Goal: Information Seeking & Learning: Learn about a topic

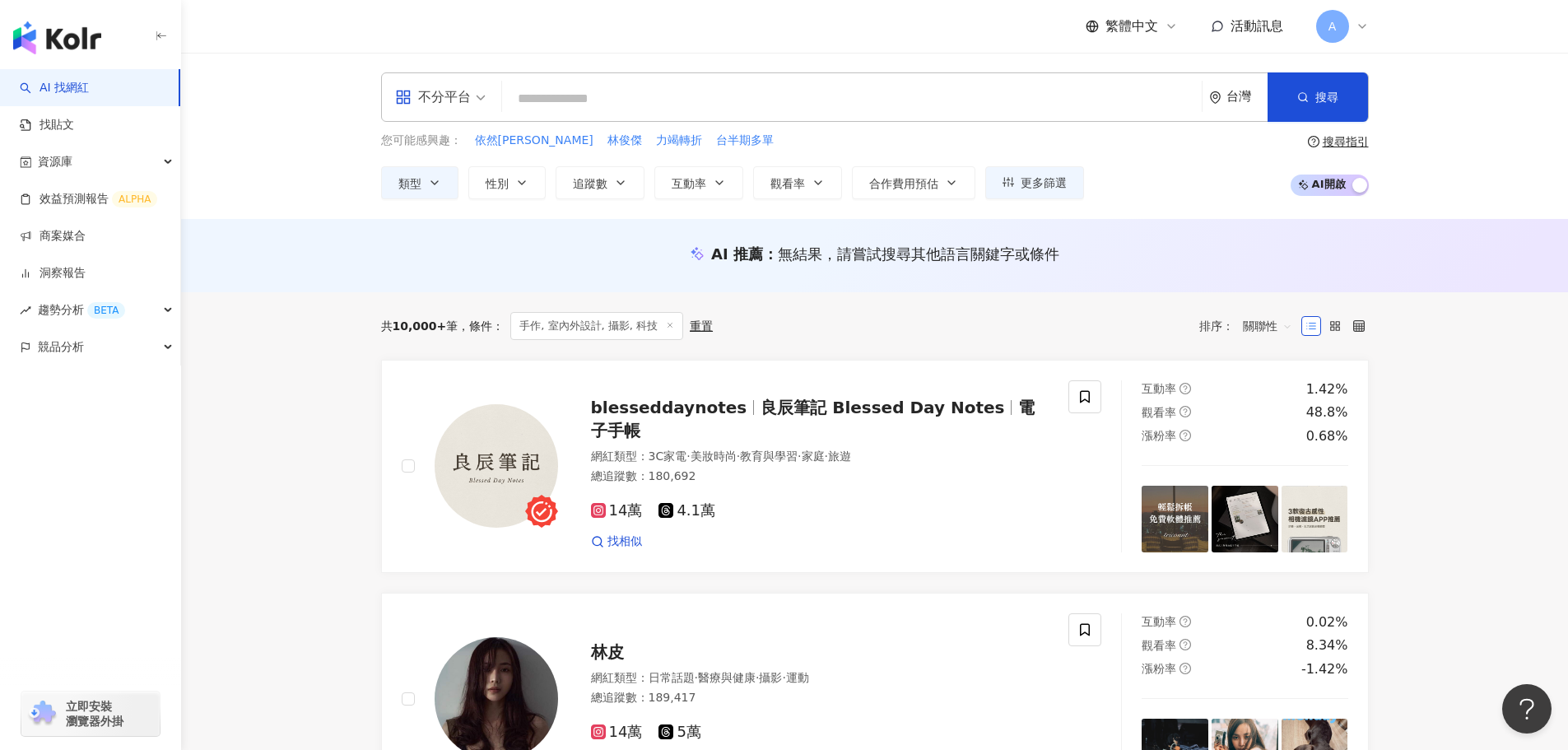
click at [541, 108] on input "search" at bounding box center [852, 98] width 687 height 32
paste input "**********"
type input "**********"
paste input "***"
type input "***"
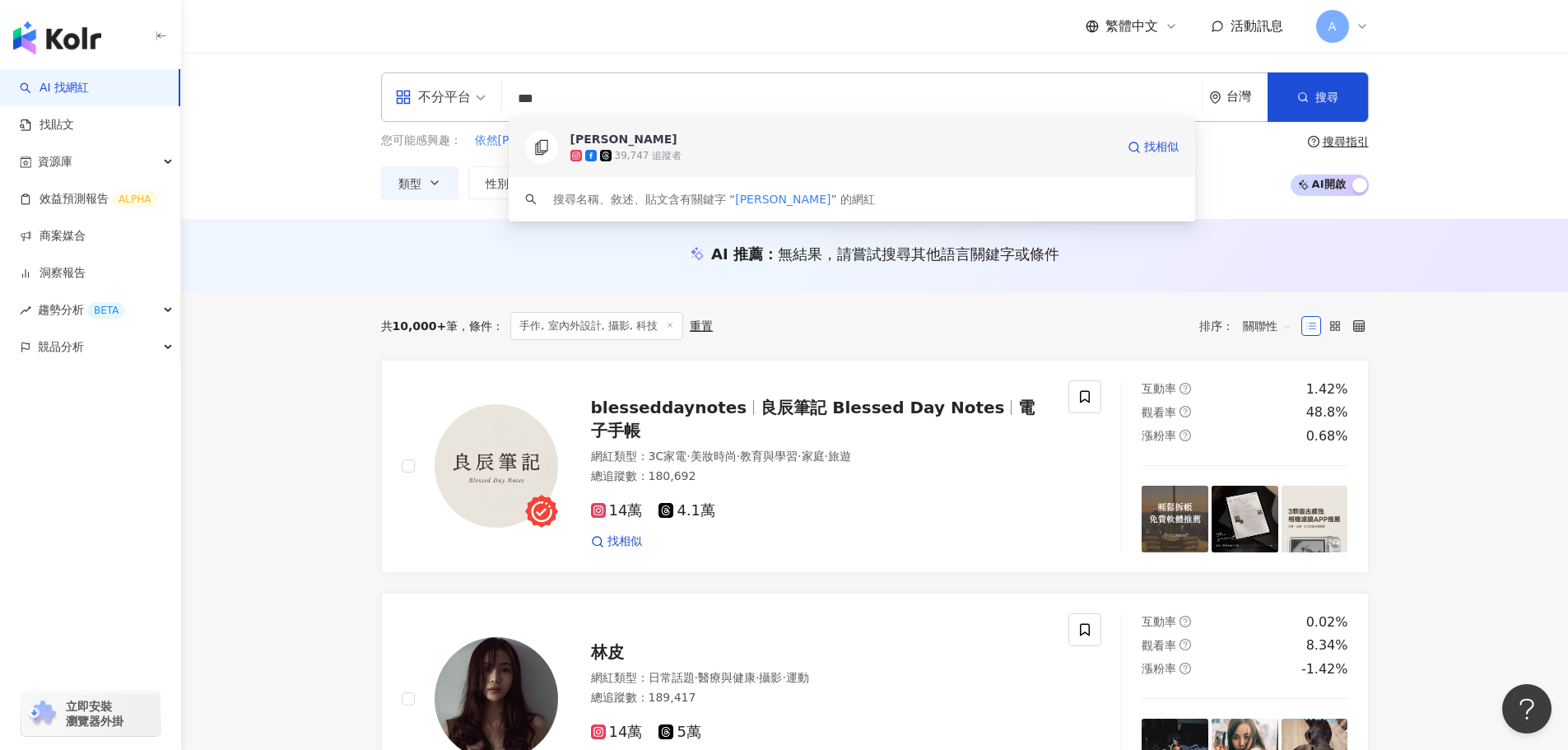
click at [676, 149] on div "39,747 追蹤者" at bounding box center [648, 155] width 67 height 14
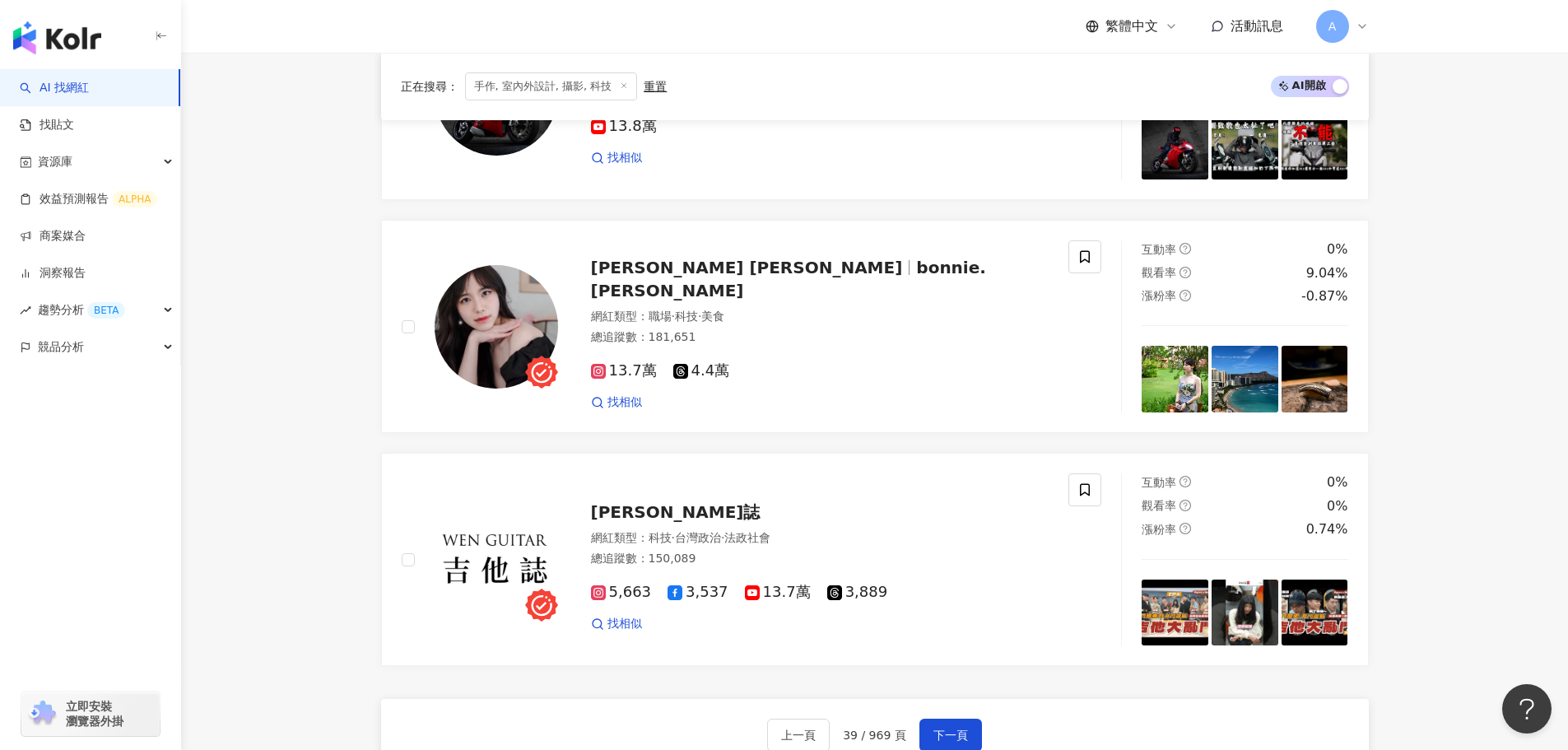
scroll to position [2762, 0]
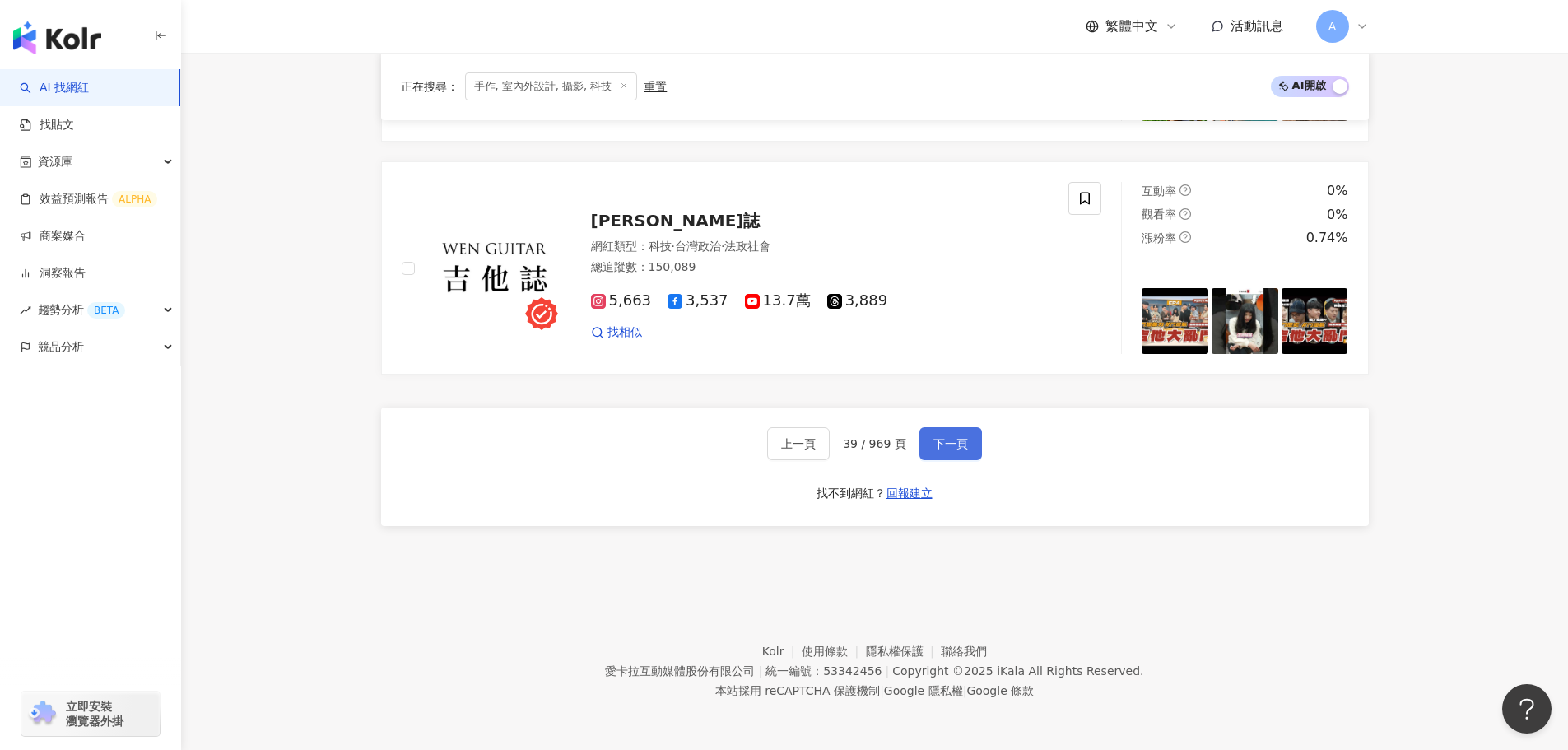
click at [946, 445] on span "下一頁" at bounding box center [951, 443] width 34 height 13
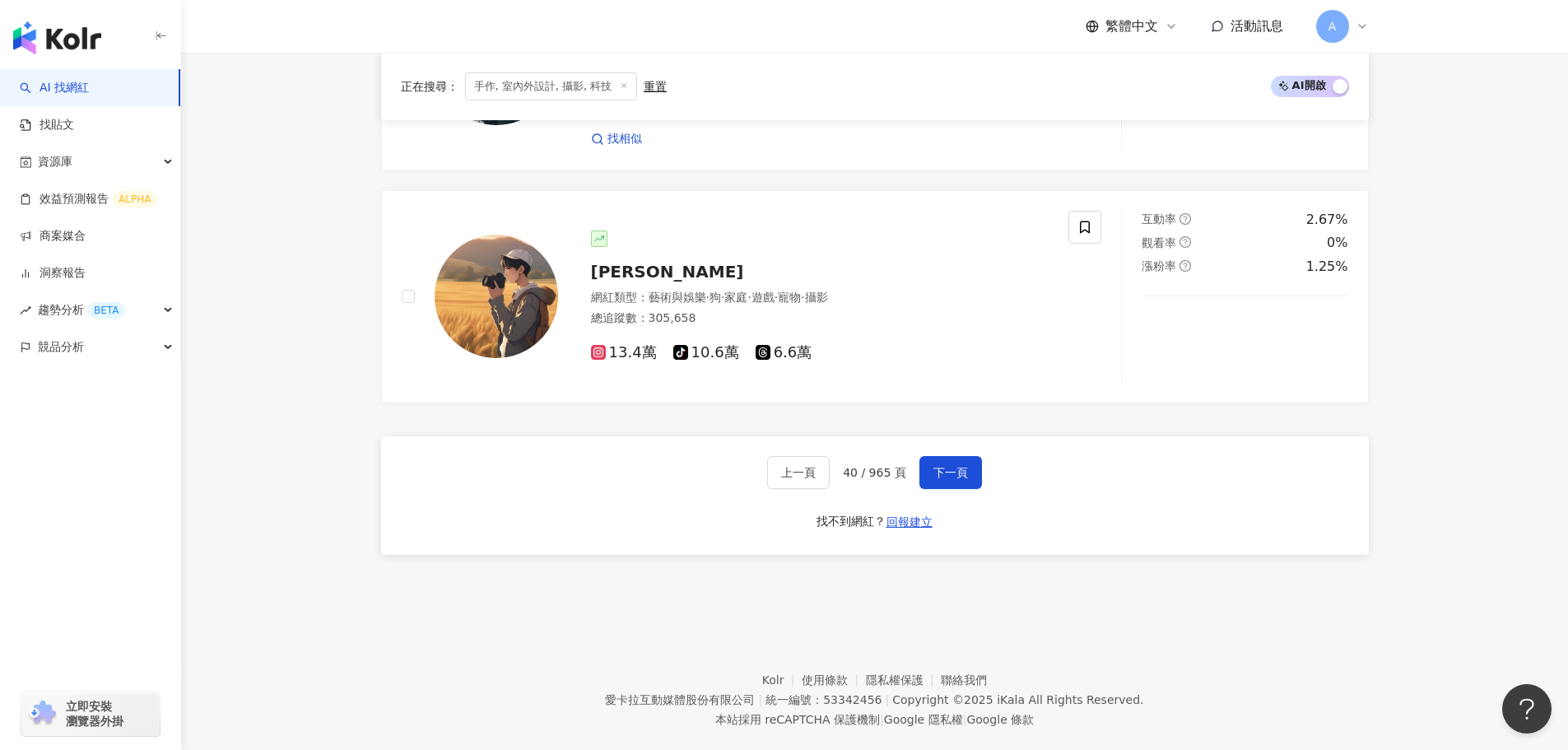
scroll to position [2882, 0]
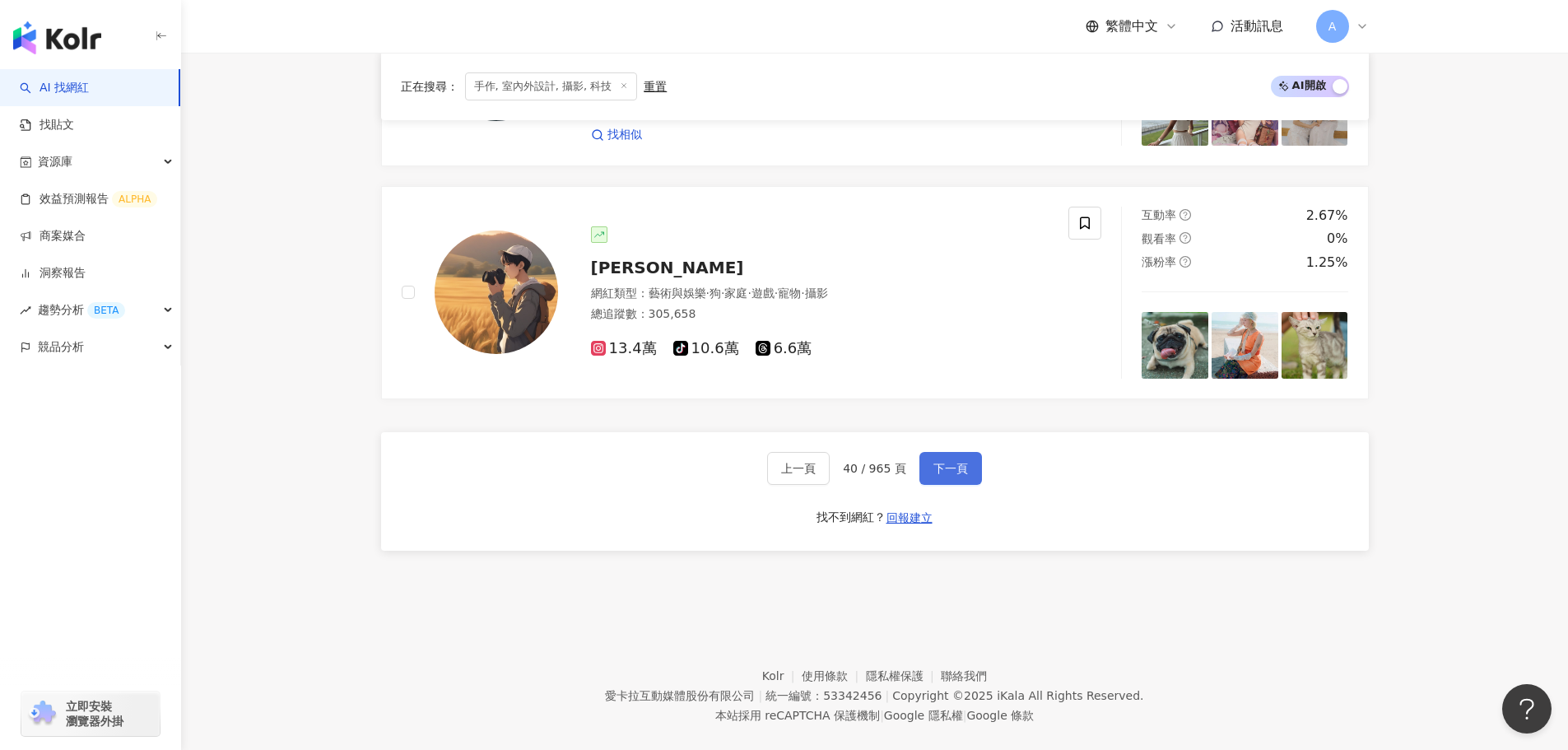
click at [934, 474] on span "下一頁" at bounding box center [951, 468] width 34 height 13
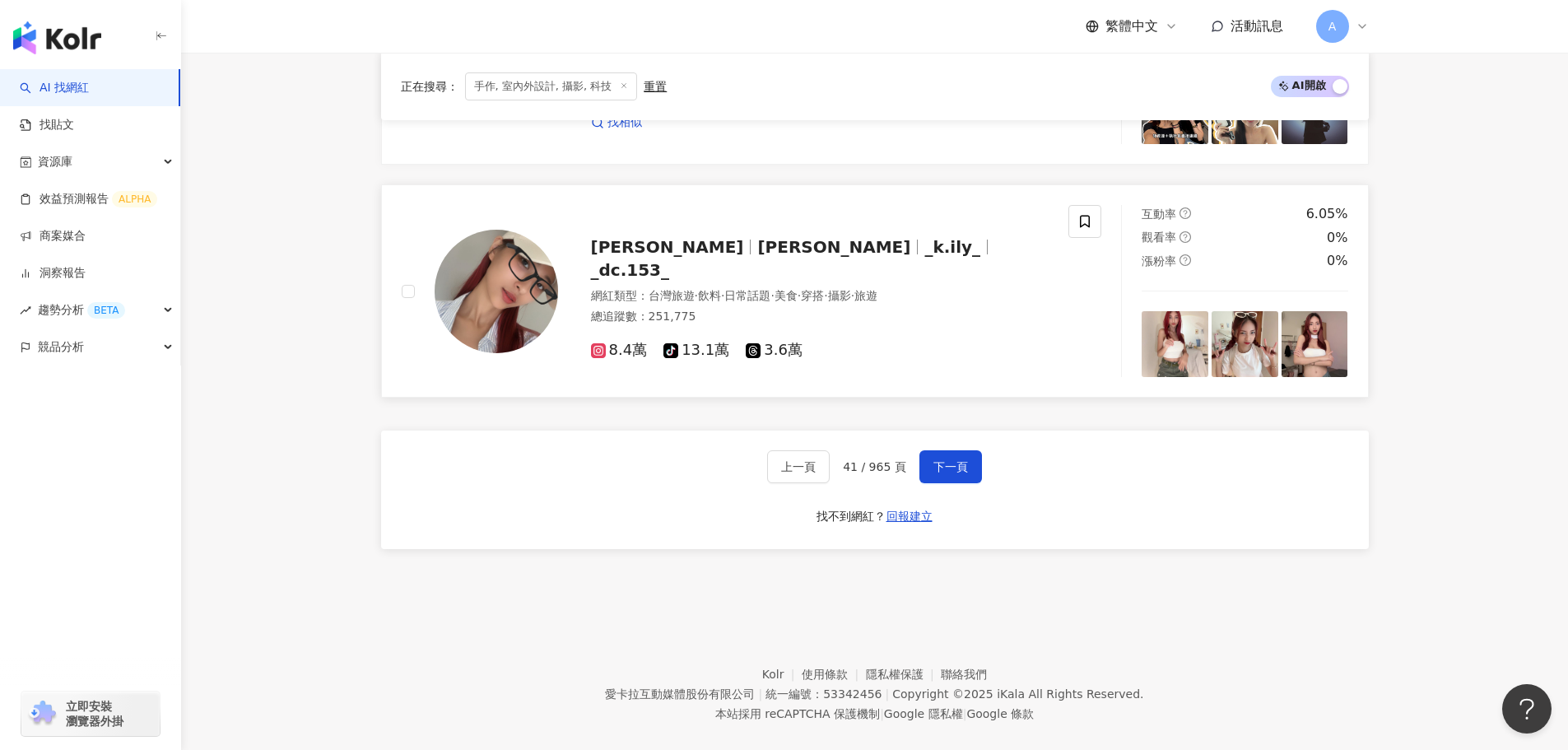
scroll to position [2773, 0]
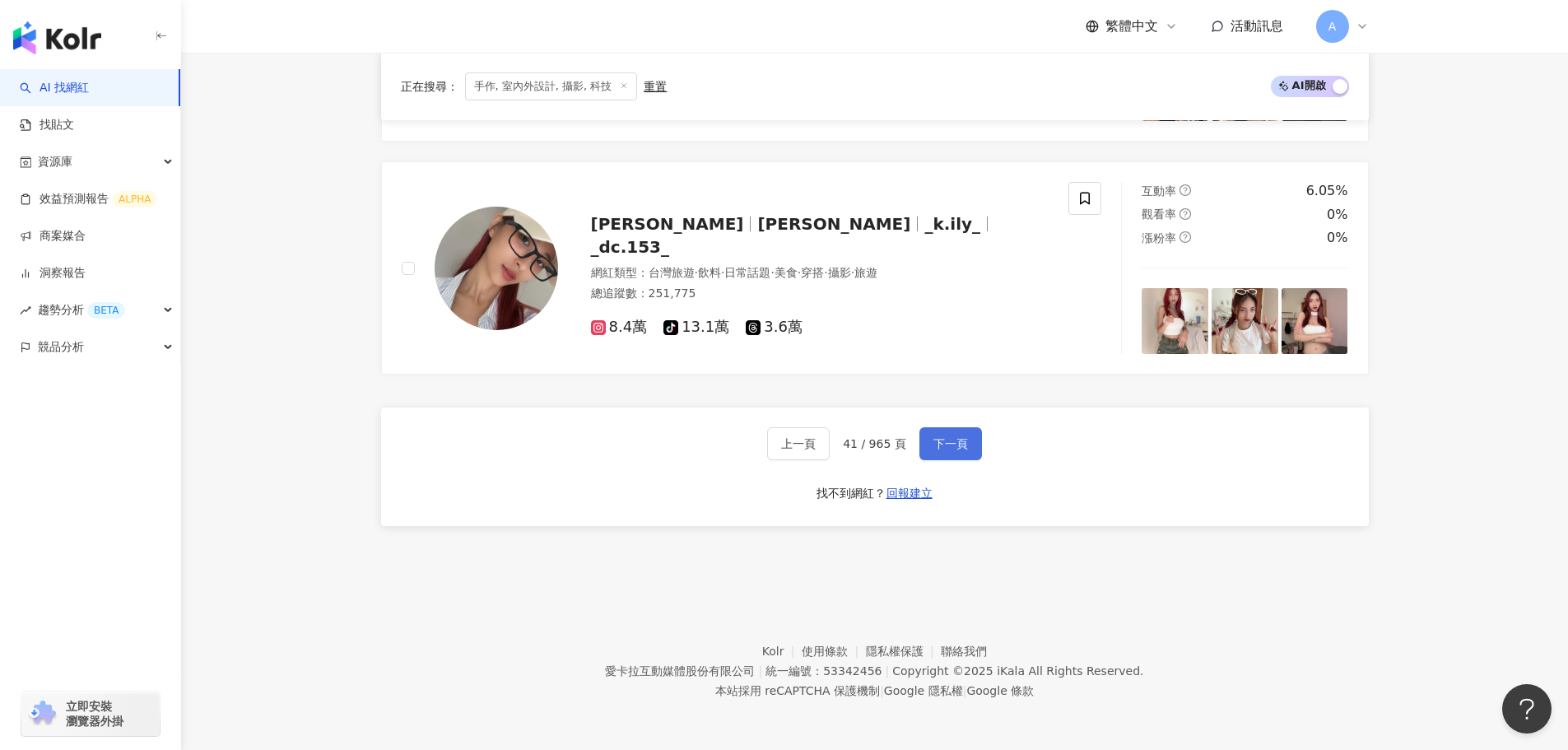
click at [962, 446] on span "下一頁" at bounding box center [951, 443] width 34 height 13
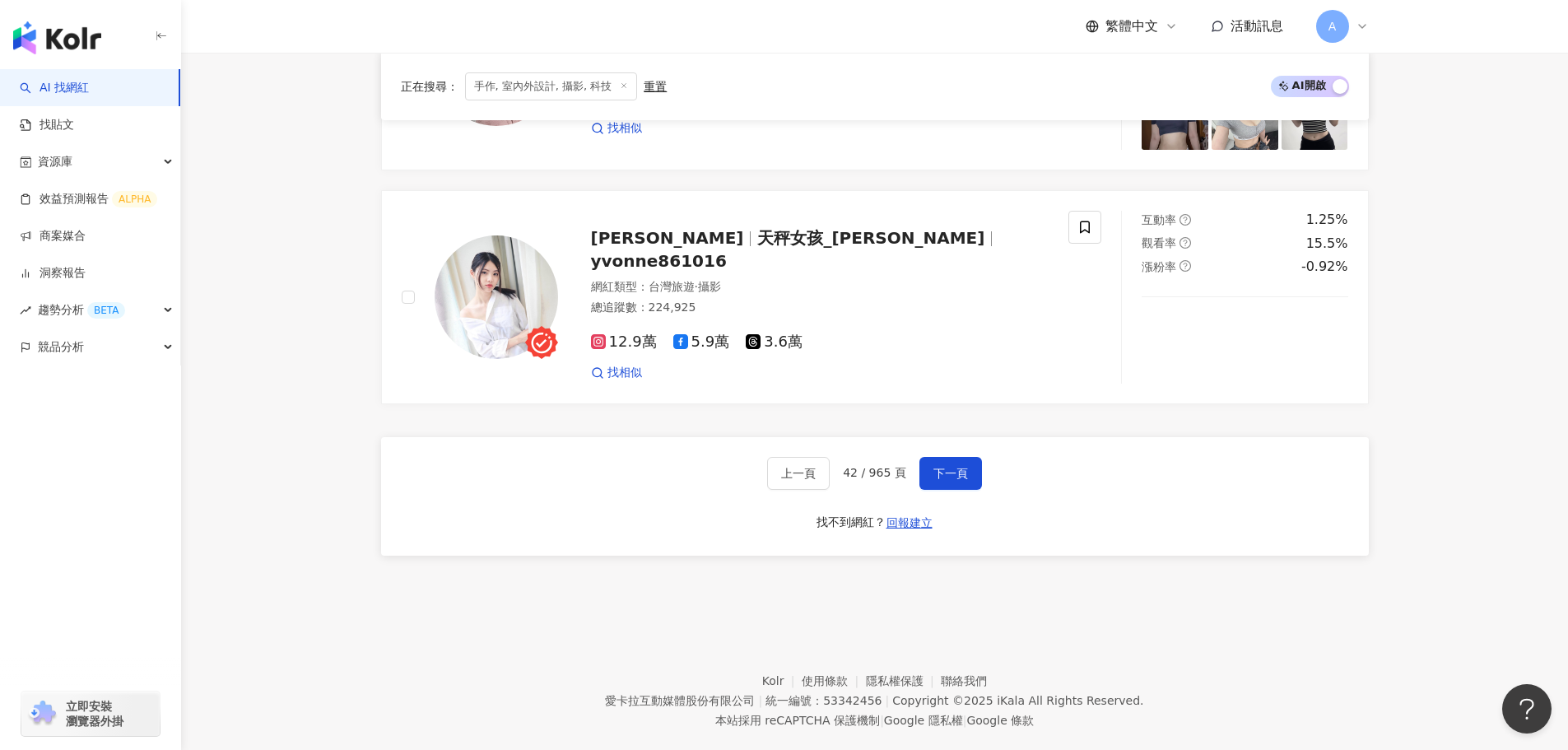
scroll to position [2810, 0]
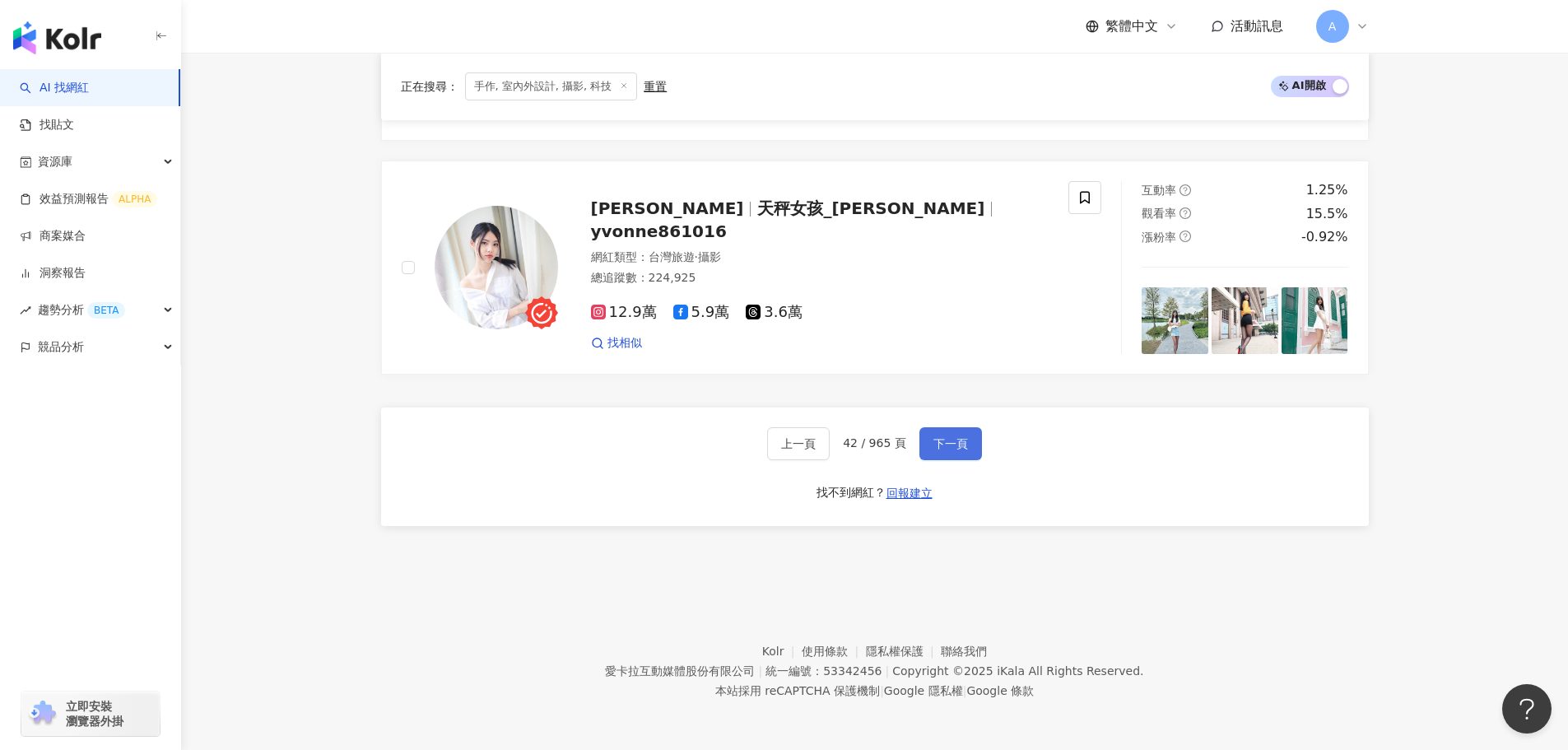
click at [934, 442] on span "下一頁" at bounding box center [951, 443] width 34 height 13
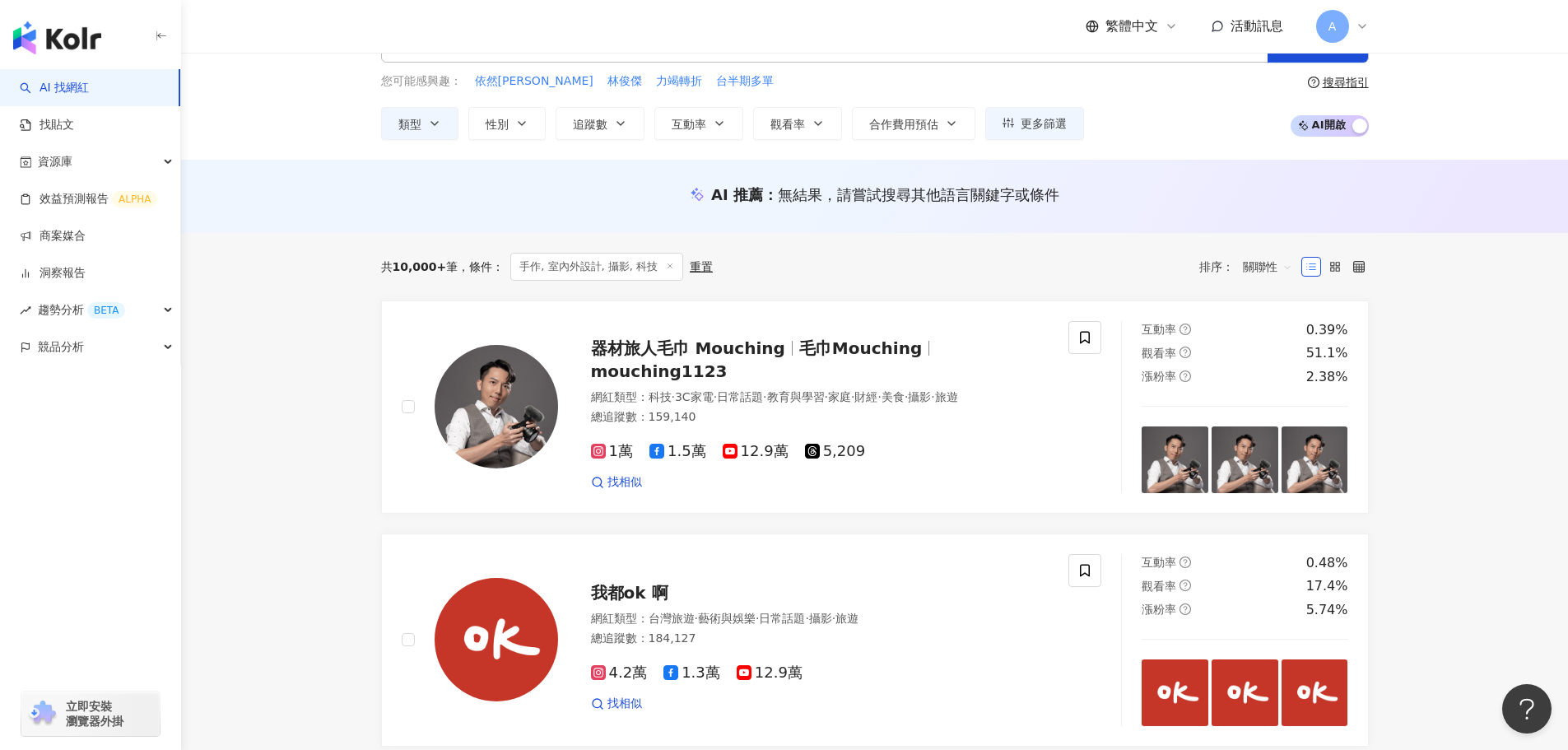
scroll to position [0, 0]
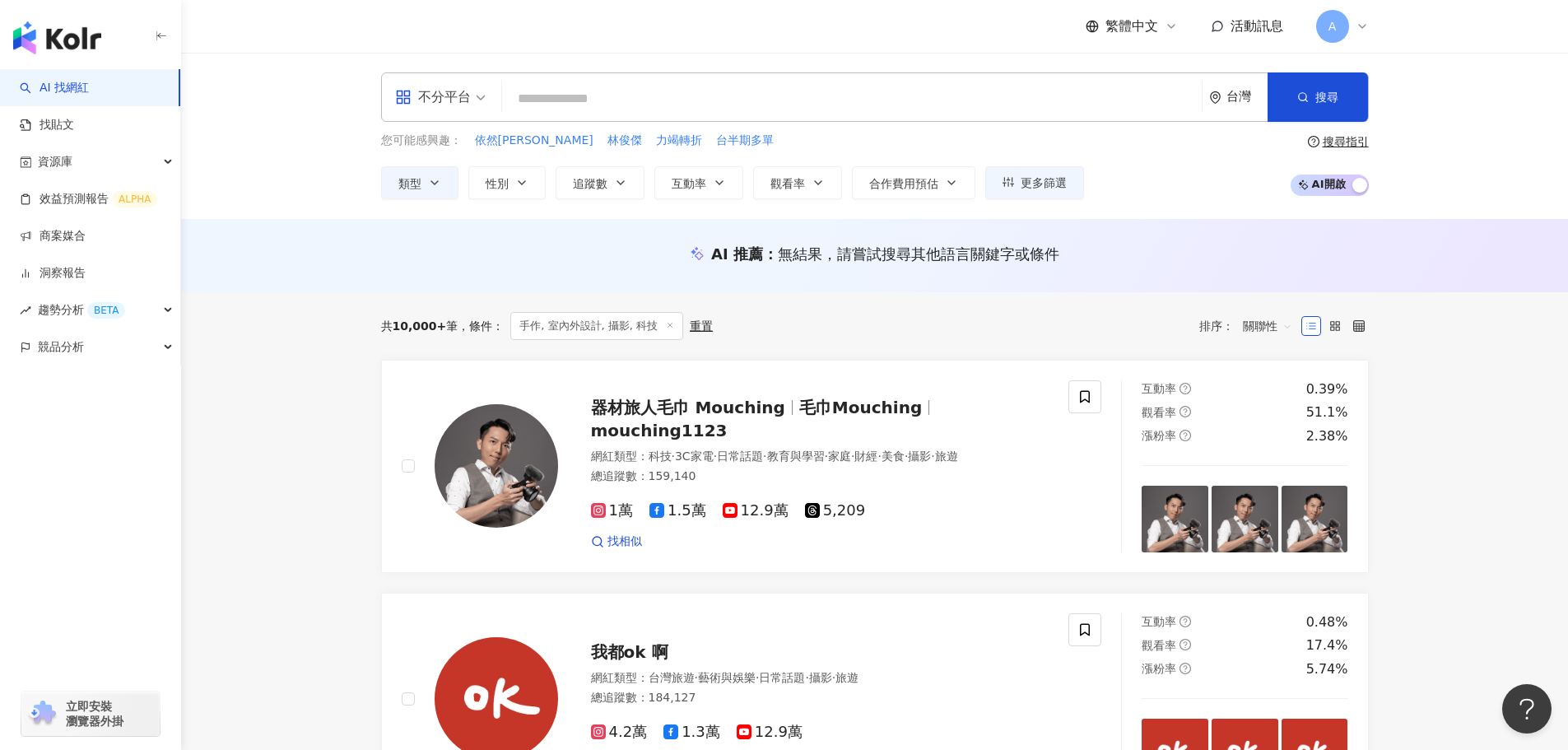
click at [586, 102] on input "search" at bounding box center [852, 98] width 687 height 32
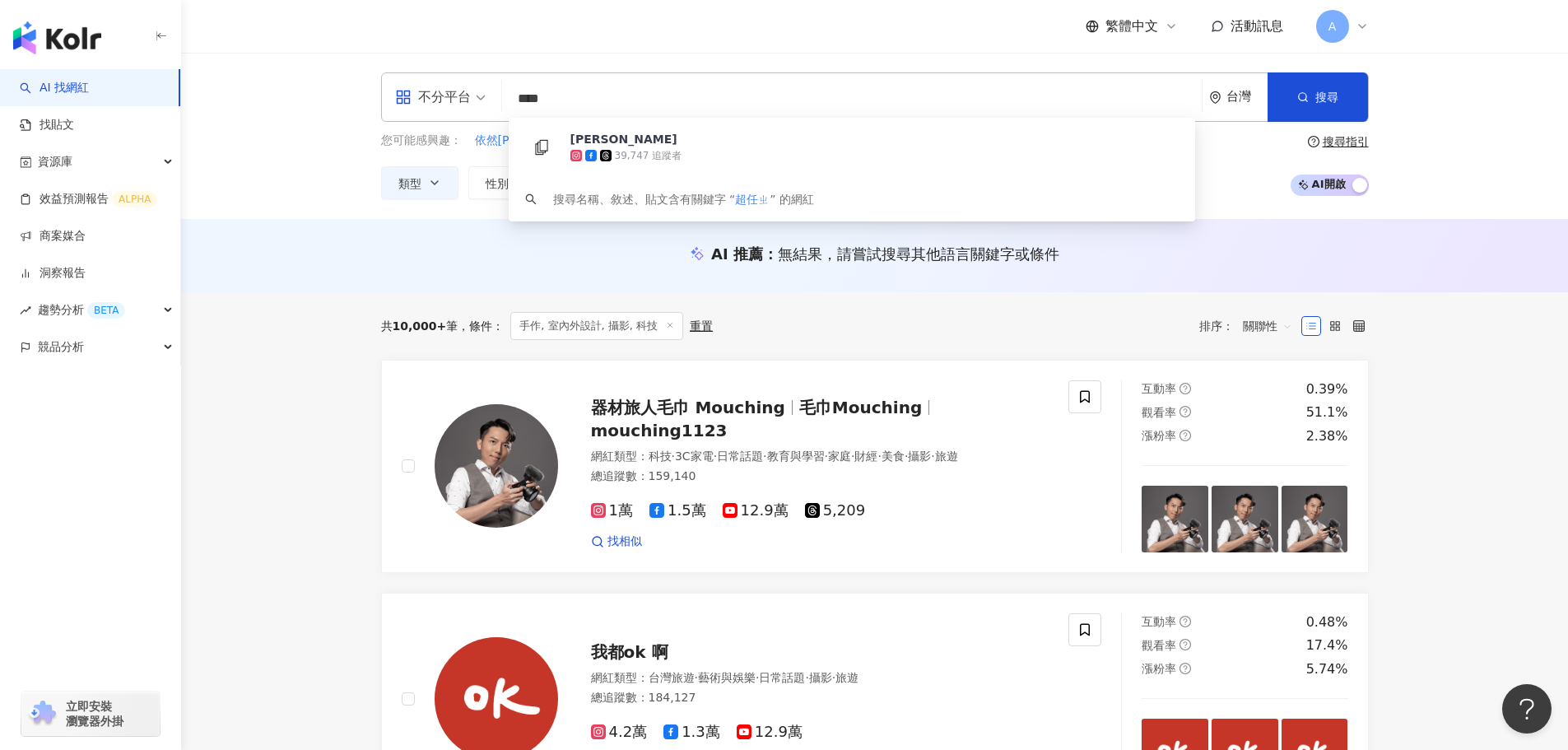
type input "***"
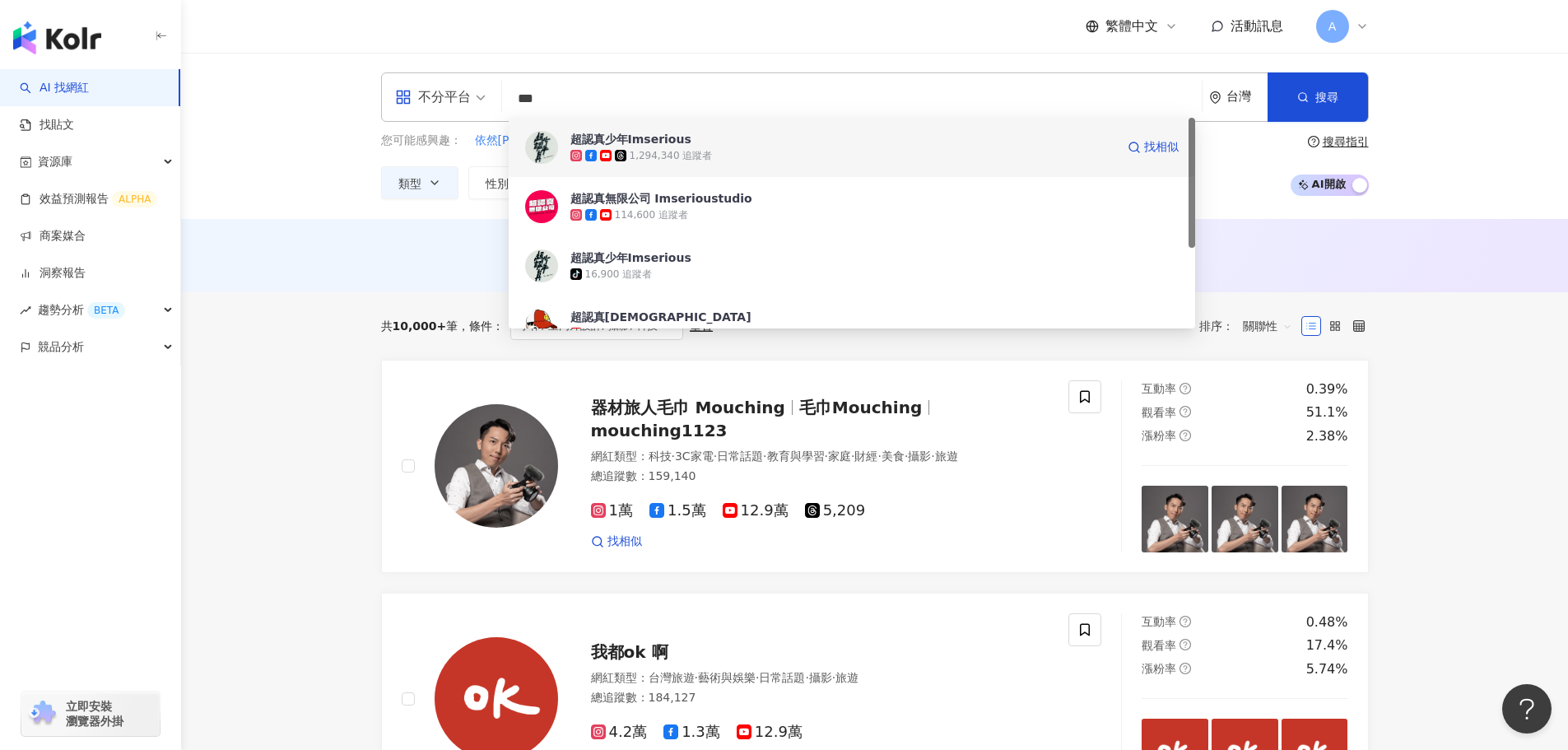
click at [670, 142] on div "超認真少年Imserious" at bounding box center [631, 138] width 121 height 16
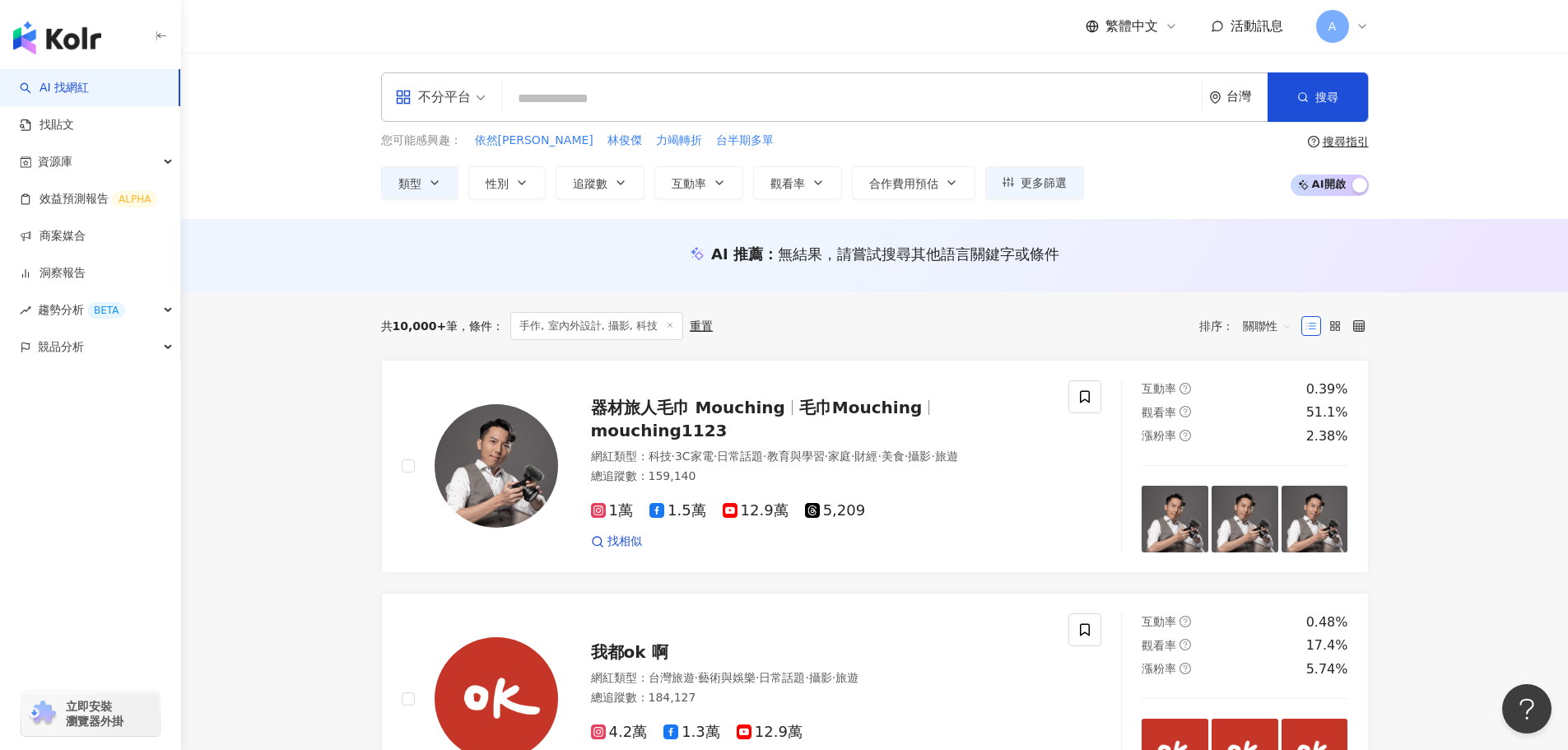
click at [560, 89] on input "search" at bounding box center [852, 98] width 687 height 32
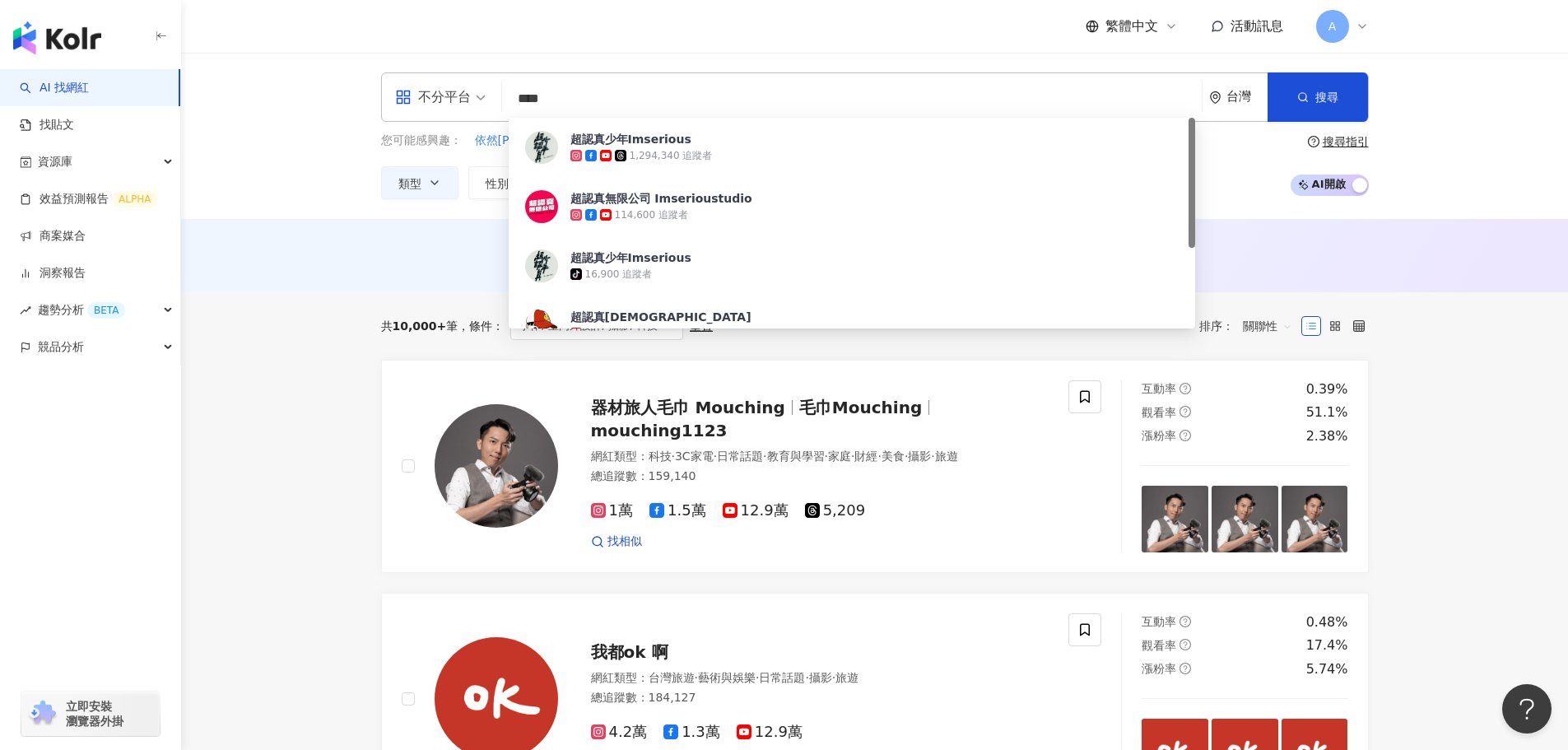
type input "***"
click at [637, 196] on div "超認真無限公司 Imserioustudio" at bounding box center [661, 198] width 182 height 16
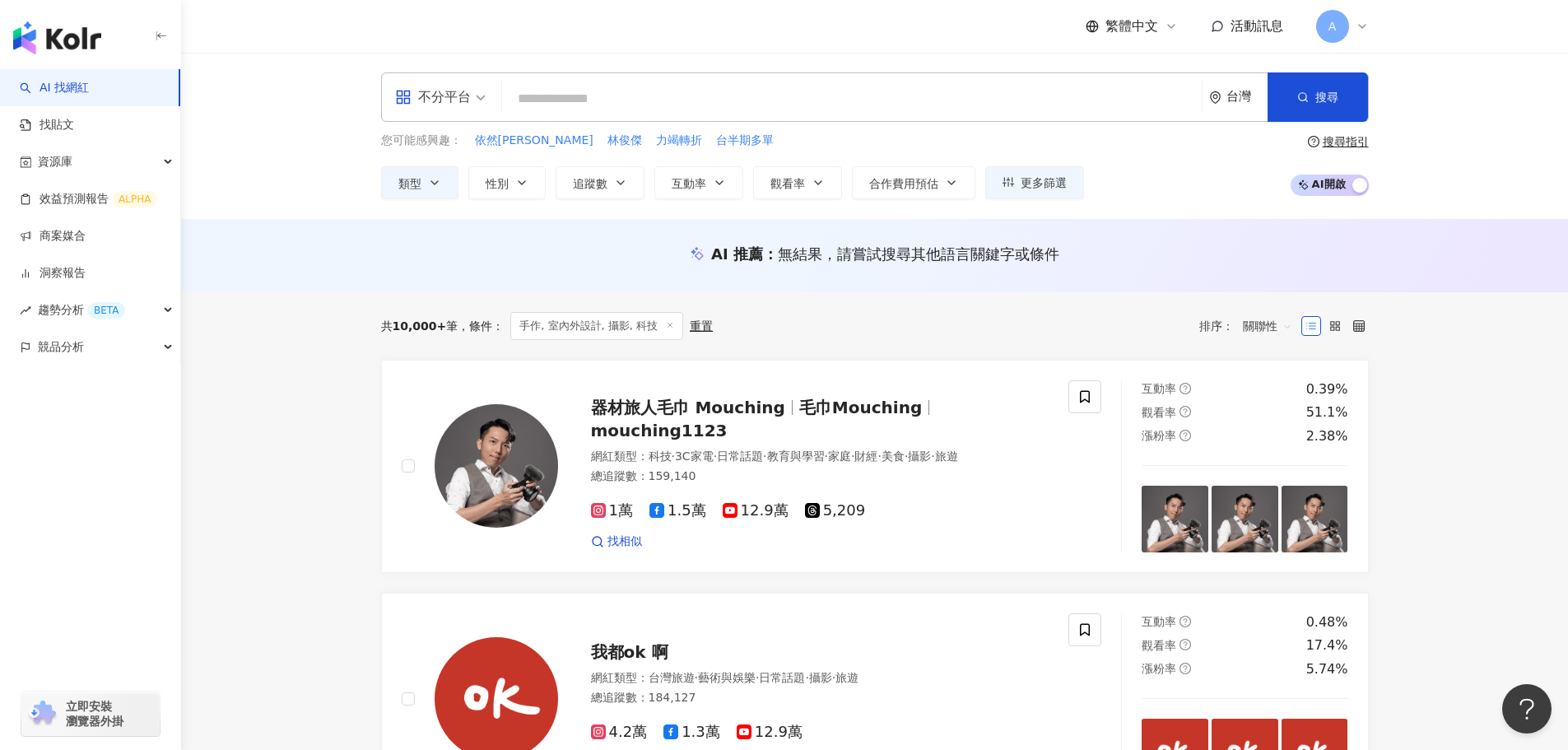
paste input "*******"
type input "*******"
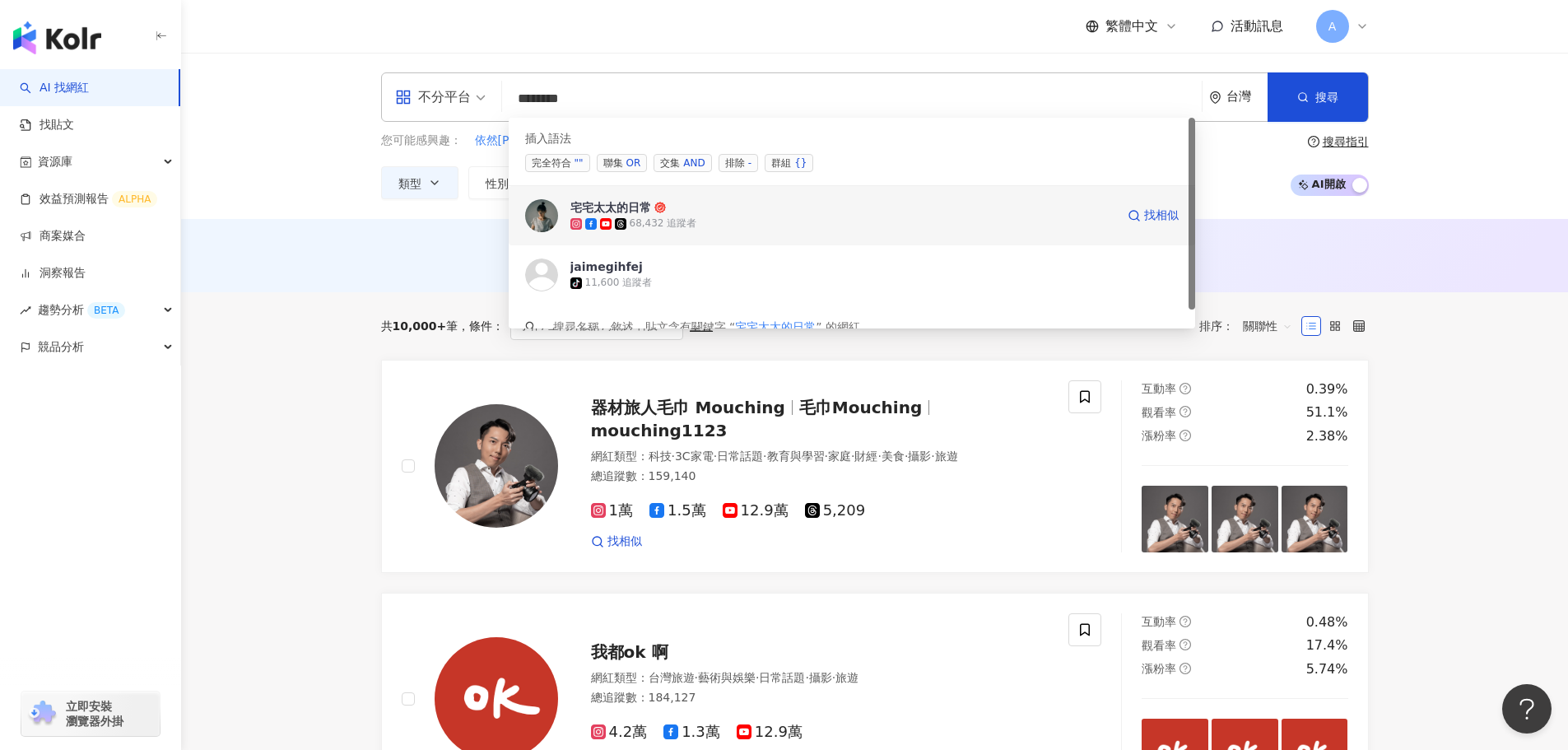
click at [650, 210] on div "宅宅太太的日常" at bounding box center [611, 207] width 80 height 16
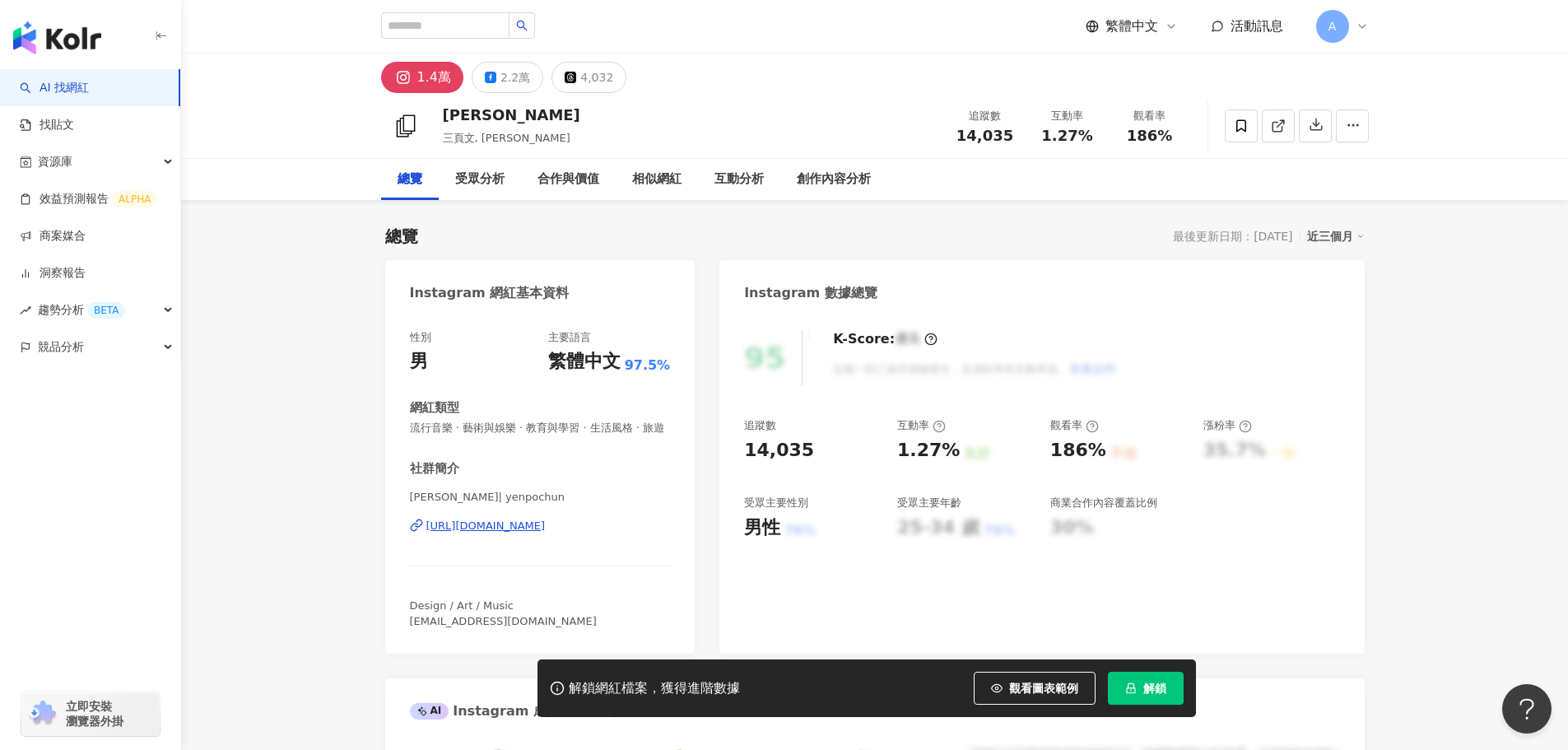
click at [533, 534] on div "https://www.instagram.com/yenpochun/" at bounding box center [486, 525] width 120 height 15
drag, startPoint x: 734, startPoint y: 456, endPoint x: 822, endPoint y: 452, distance: 88.1
click at [822, 452] on div "95 K-Score : 優良 近期一到三個月積極發文，且漲粉率與互動率高。 查看說明 追蹤數 14,035 互動率 1.27% 良好 觀看率 186% 不佳…" at bounding box center [1042, 483] width 645 height 340
copy div "14,035"
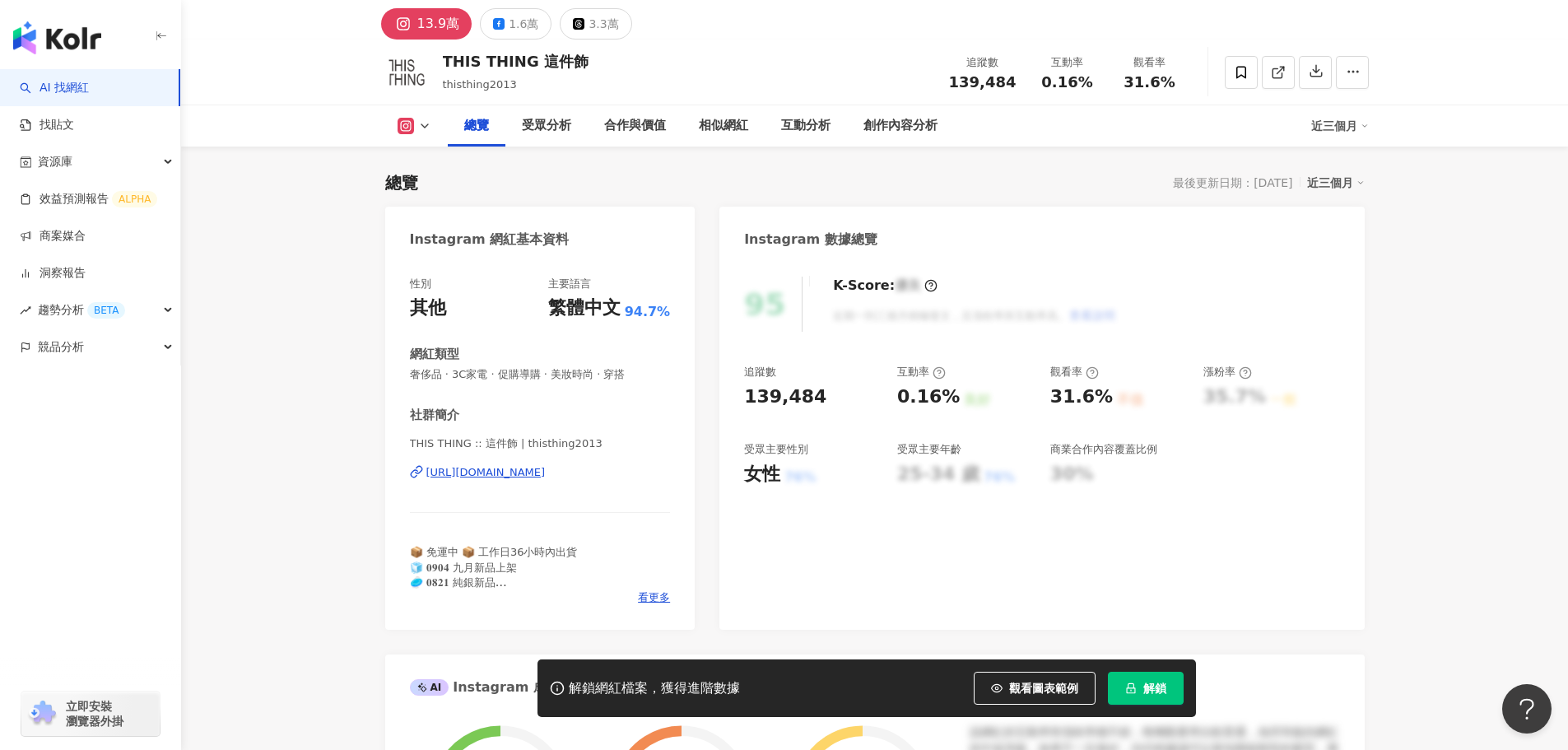
scroll to position [82, 0]
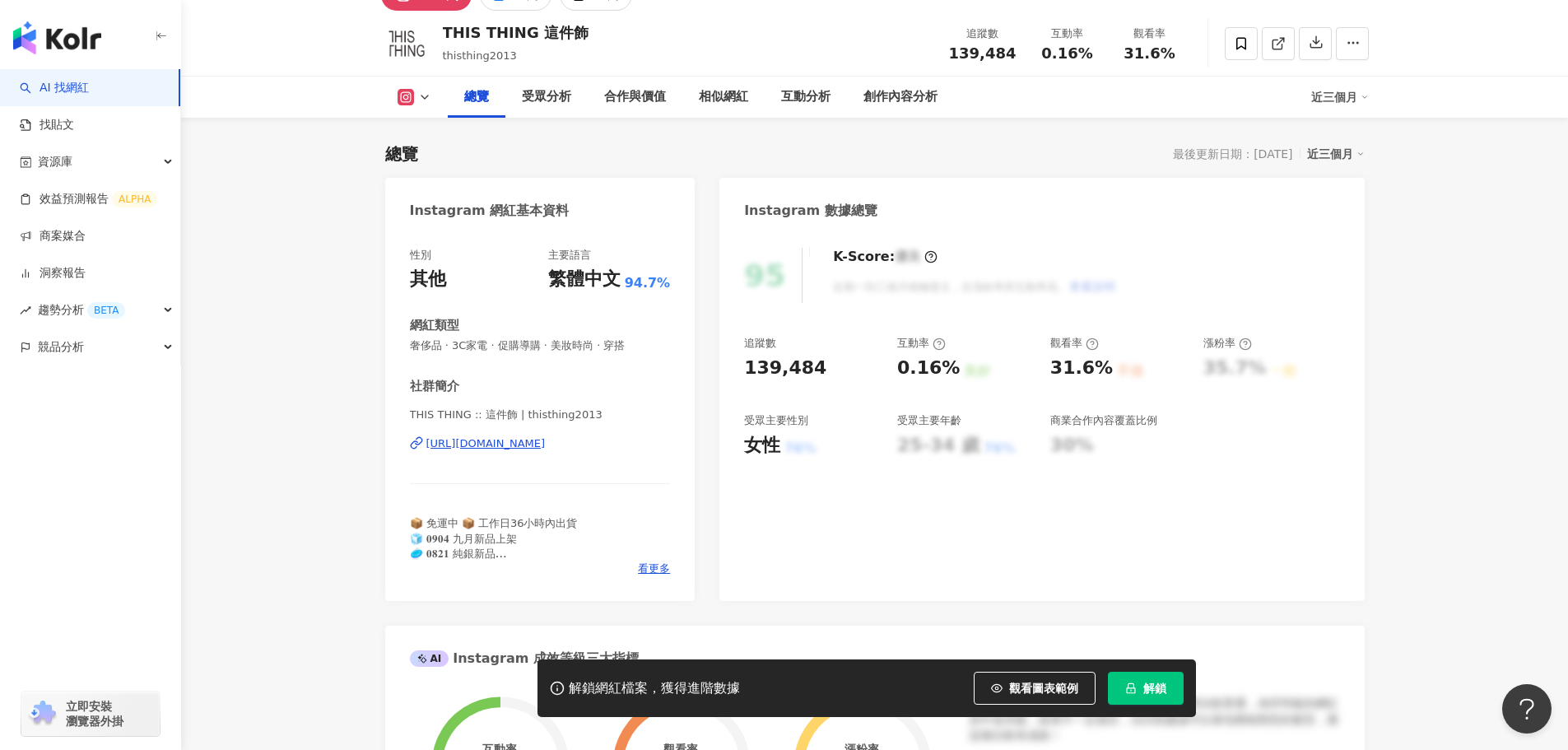
click at [468, 445] on div "https://www.instagram.com/thisthing2013/" at bounding box center [486, 443] width 120 height 15
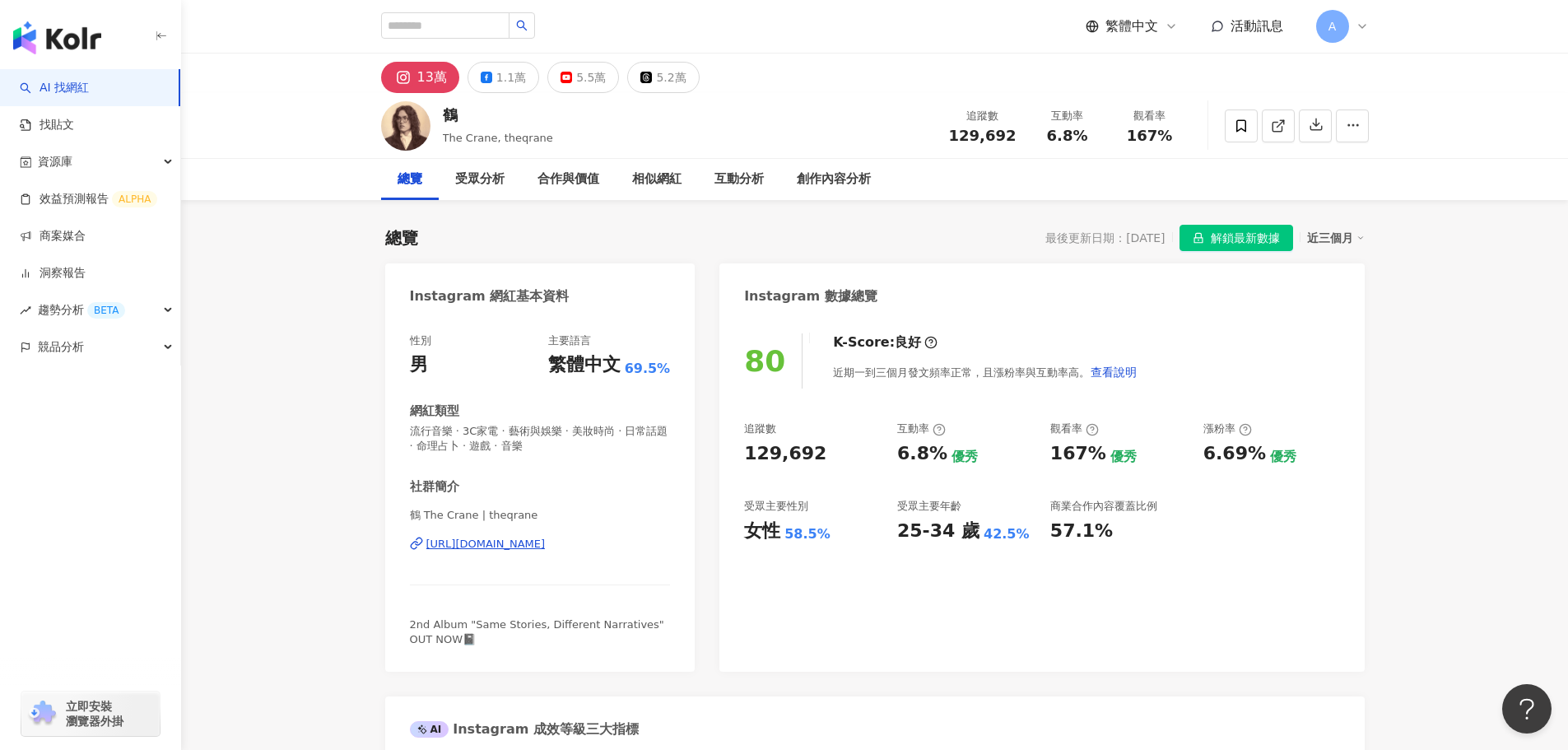
click at [546, 541] on div "https://www.instagram.com/theqrane/" at bounding box center [486, 544] width 120 height 15
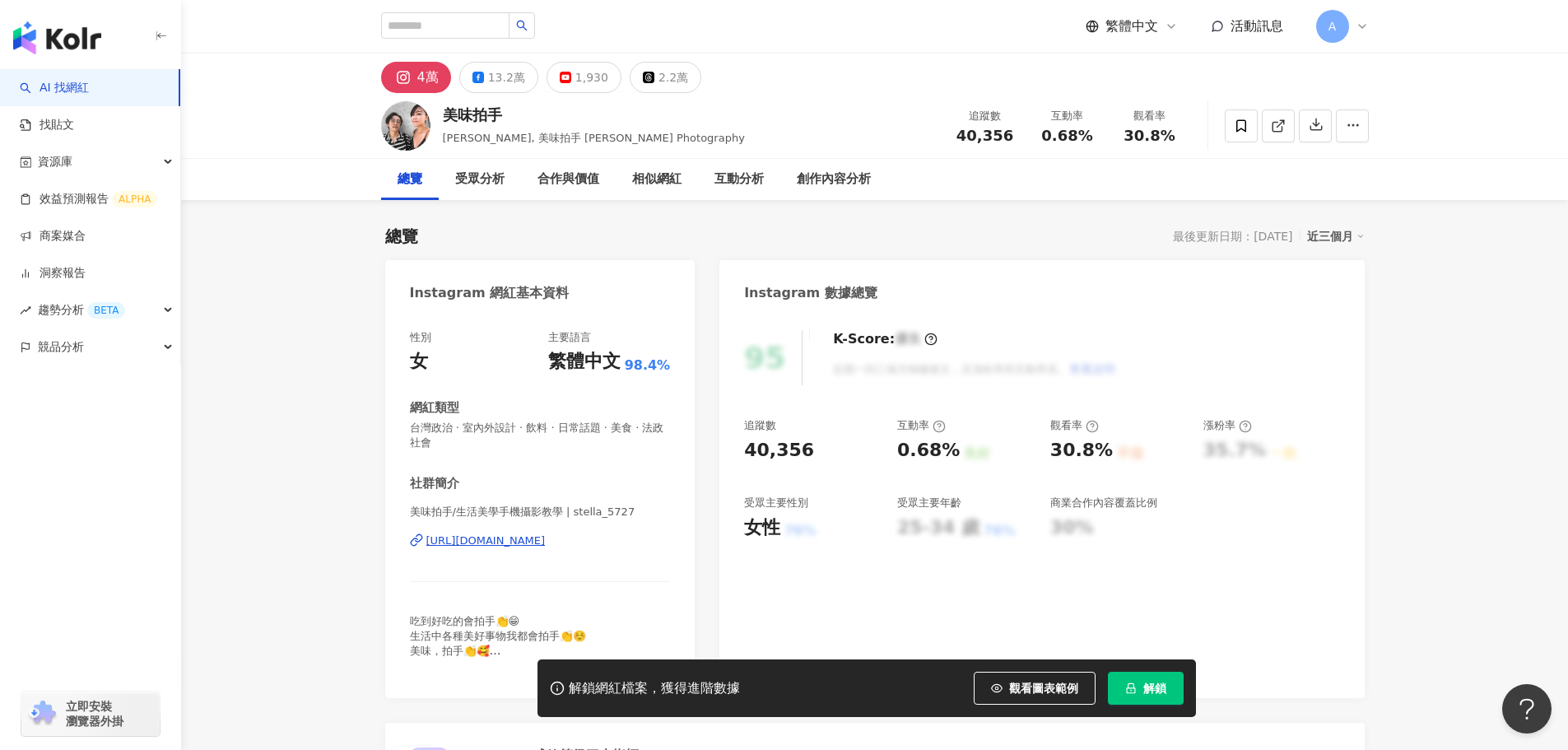
click at [485, 537] on div "https://www.instagram.com/stella_5727/" at bounding box center [486, 541] width 120 height 15
drag, startPoint x: 746, startPoint y: 452, endPoint x: 809, endPoint y: 460, distance: 63.5
click at [809, 460] on div "40,356" at bounding box center [812, 451] width 137 height 26
copy div "40,356"
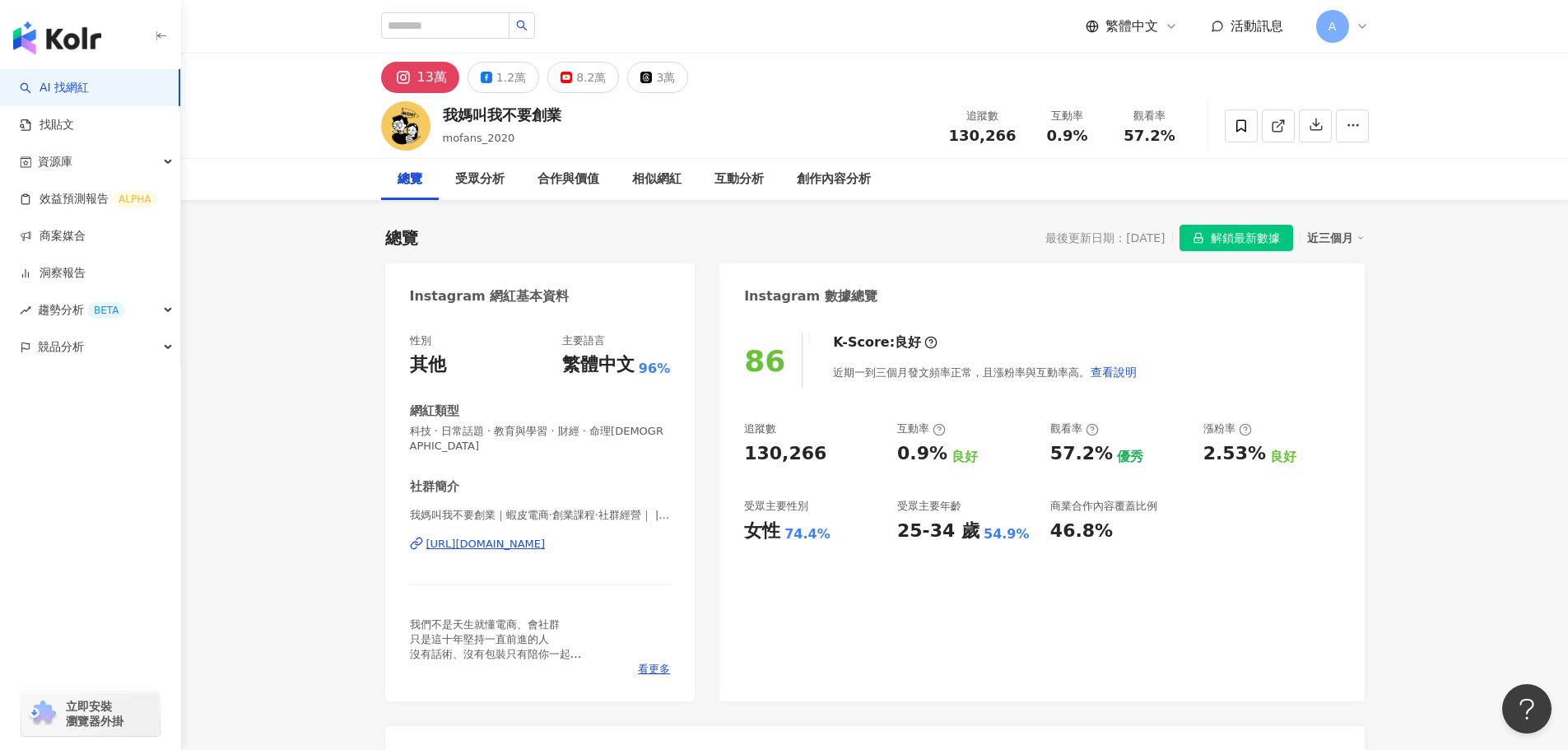
scroll to position [165, 0]
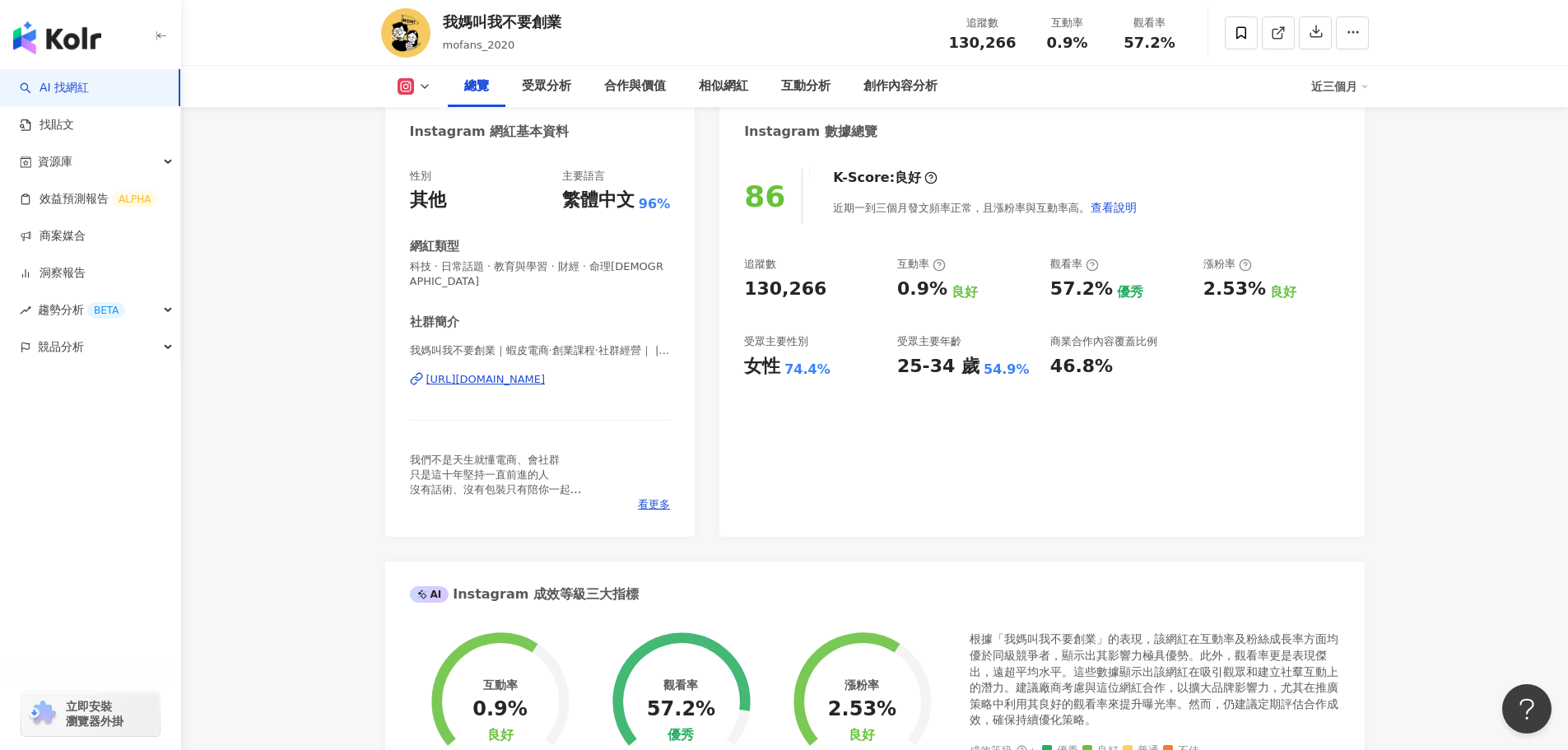
click at [488, 372] on div "[URL][DOMAIN_NAME]" at bounding box center [486, 379] width 120 height 15
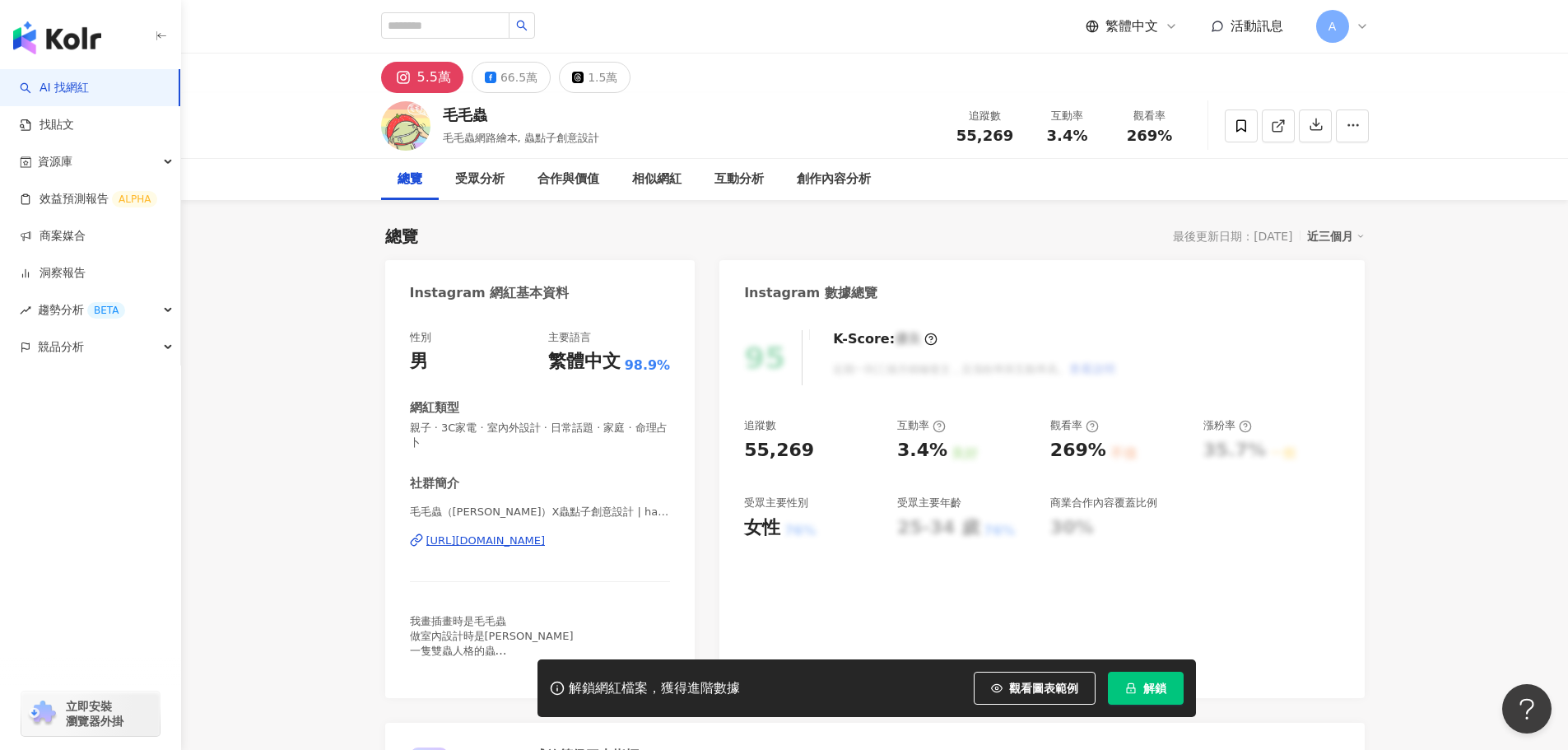
click at [457, 539] on div "https://www.instagram.com/hair2bug/" at bounding box center [486, 541] width 120 height 15
click at [511, 536] on div "https://www.instagram.com/hair2bug/" at bounding box center [486, 541] width 120 height 15
click at [972, 127] on span "55,269" at bounding box center [985, 135] width 57 height 17
drag, startPoint x: 961, startPoint y: 131, endPoint x: 1017, endPoint y: 132, distance: 56.0
click at [1017, 132] on div "追蹤數 55,269" at bounding box center [986, 125] width 82 height 35
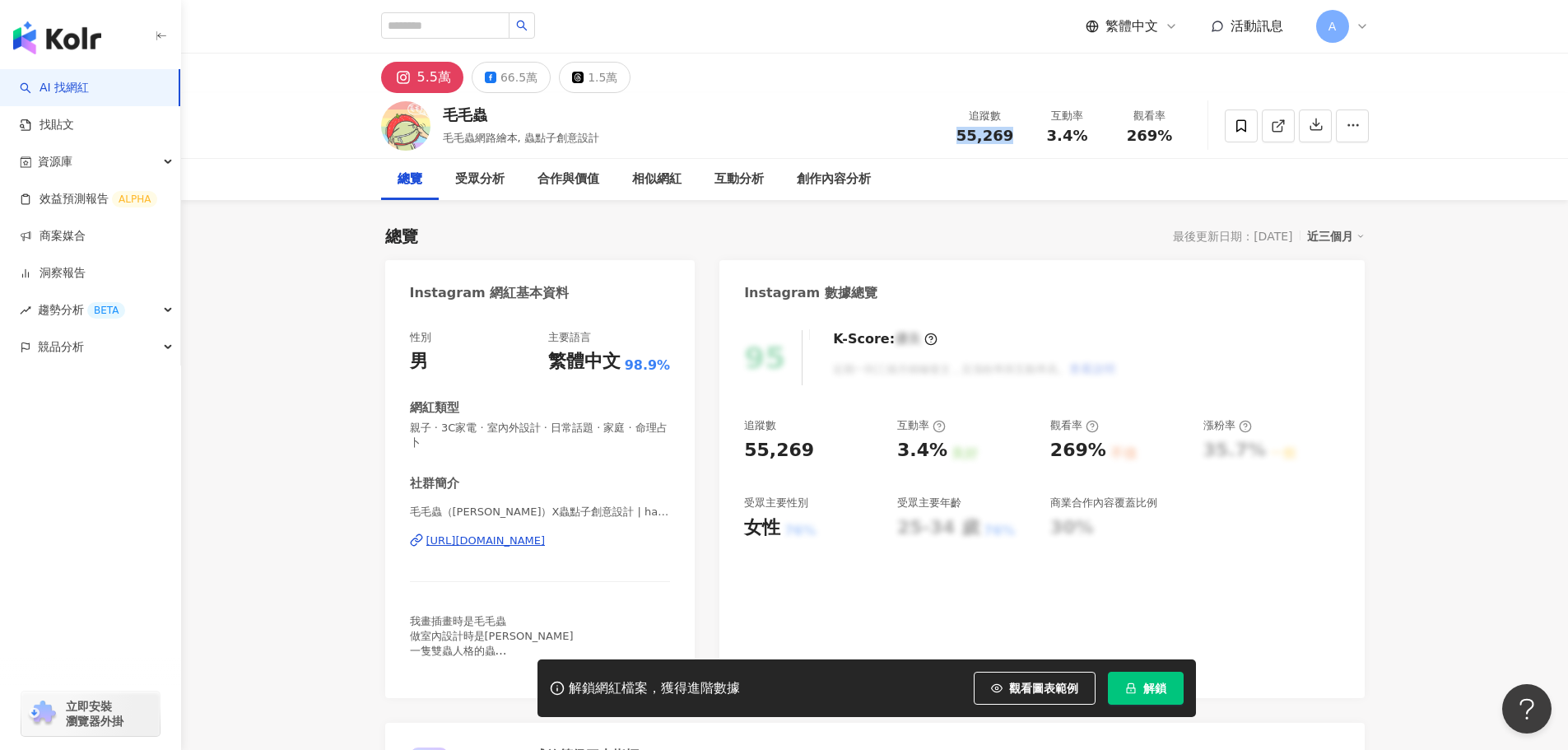
copy span "55,269"
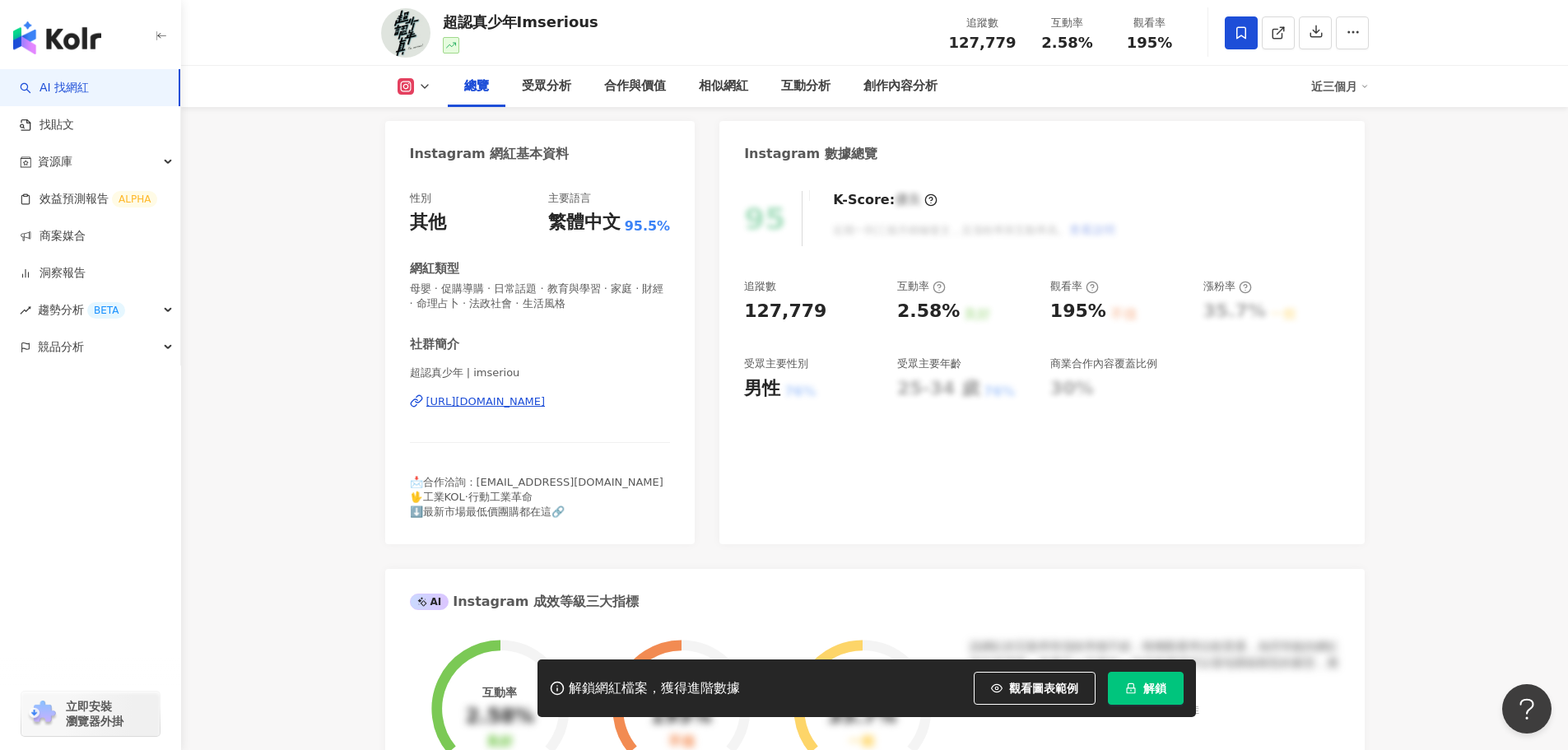
scroll to position [82, 0]
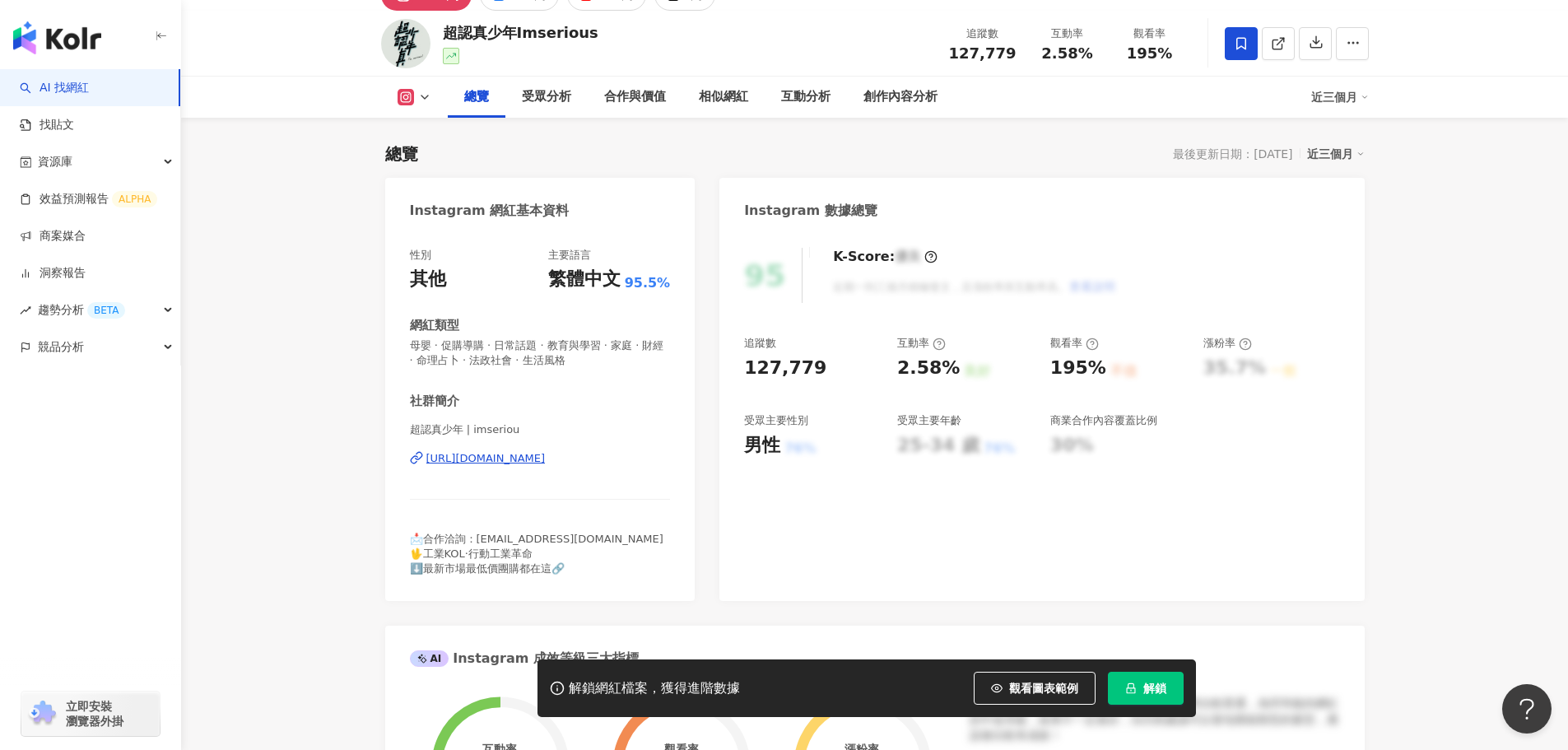
click at [455, 455] on div "[URL][DOMAIN_NAME]" at bounding box center [486, 458] width 120 height 15
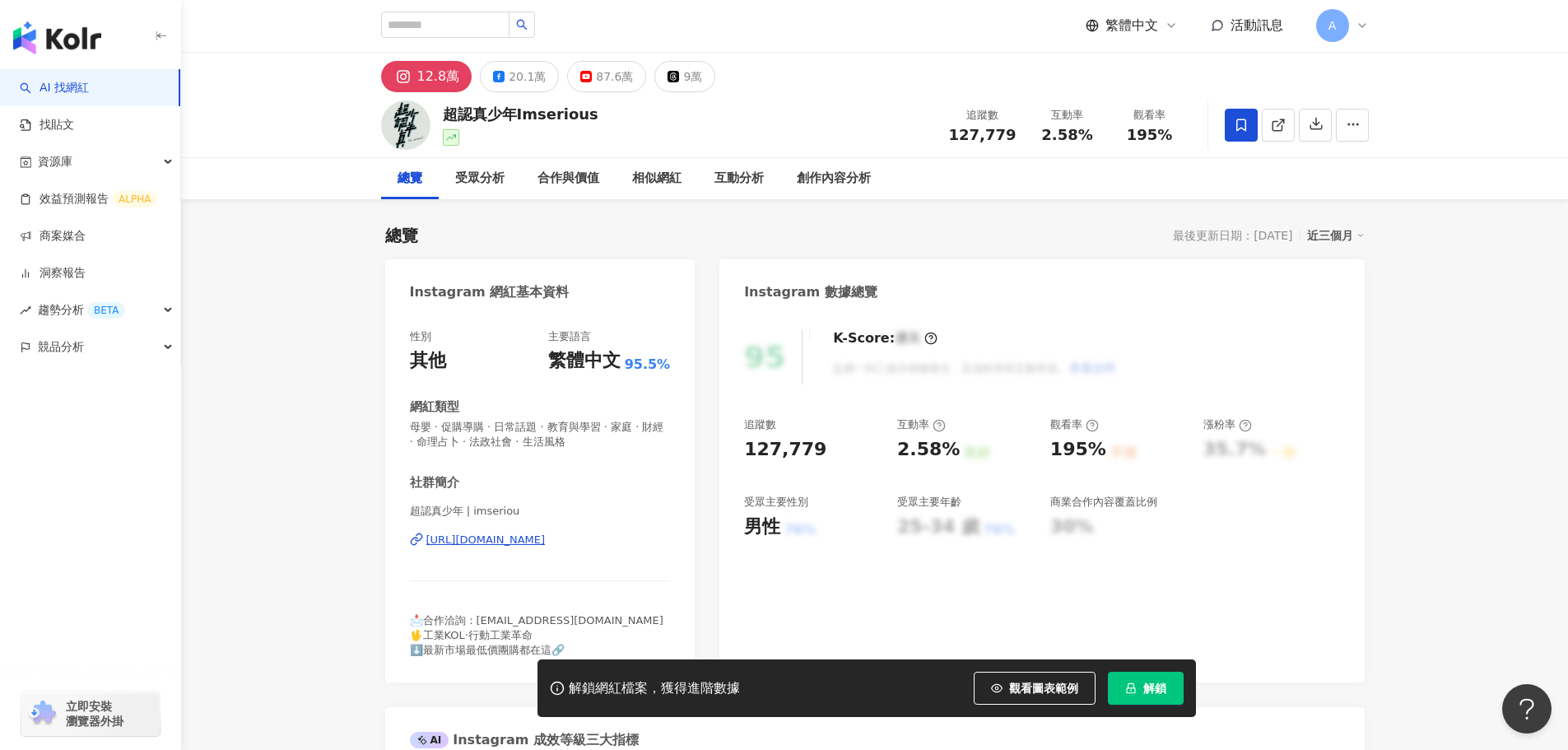
scroll to position [0, 0]
drag, startPoint x: 752, startPoint y: 454, endPoint x: 813, endPoint y: 451, distance: 61.1
click at [813, 451] on div "95 K-Score : 優良 近期一到三個月積極發文，且漲粉率與互動率高。 查看說明 追蹤數 127,779 互動率 2.58% 良好 觀看率 195% 不…" at bounding box center [1042, 498] width 645 height 370
copy div "127,779"
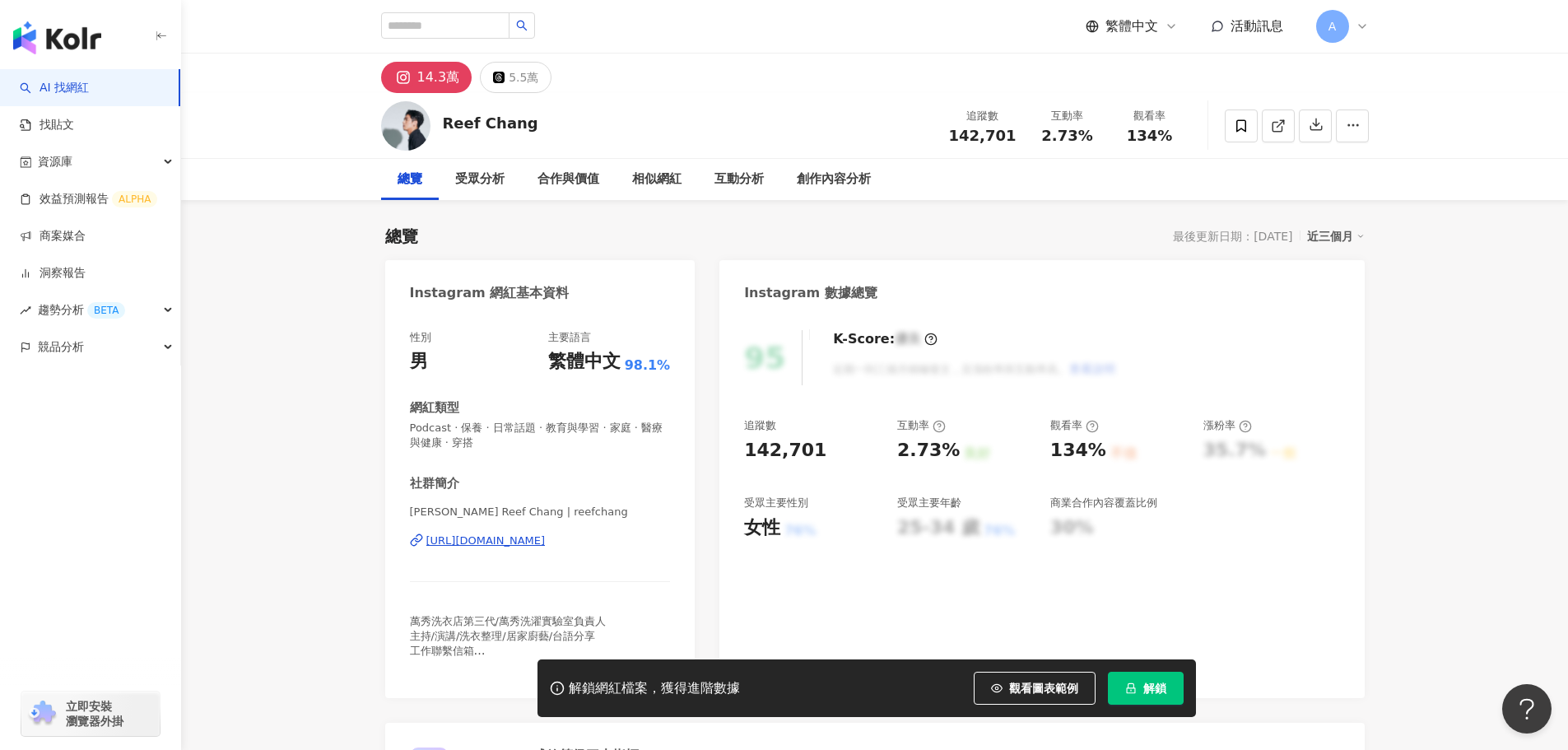
click at [461, 539] on div "[URL][DOMAIN_NAME]" at bounding box center [486, 541] width 120 height 15
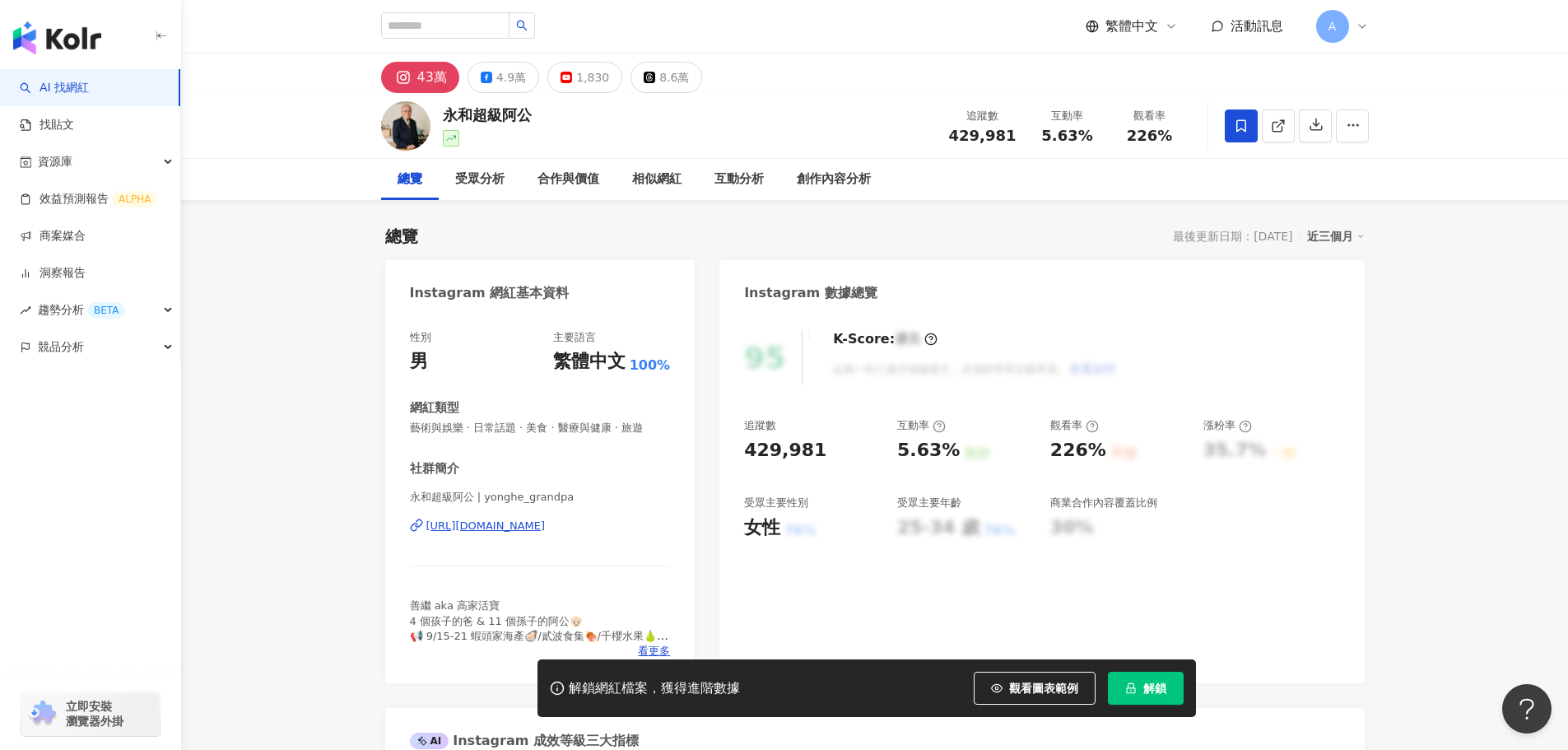
click at [459, 525] on div "https://www.instagram.com/yonghe_grandpa/" at bounding box center [486, 525] width 120 height 15
drag, startPoint x: 744, startPoint y: 451, endPoint x: 826, endPoint y: 450, distance: 82.0
click at [826, 450] on div "429,981" at bounding box center [812, 451] width 137 height 26
copy div "429,981"
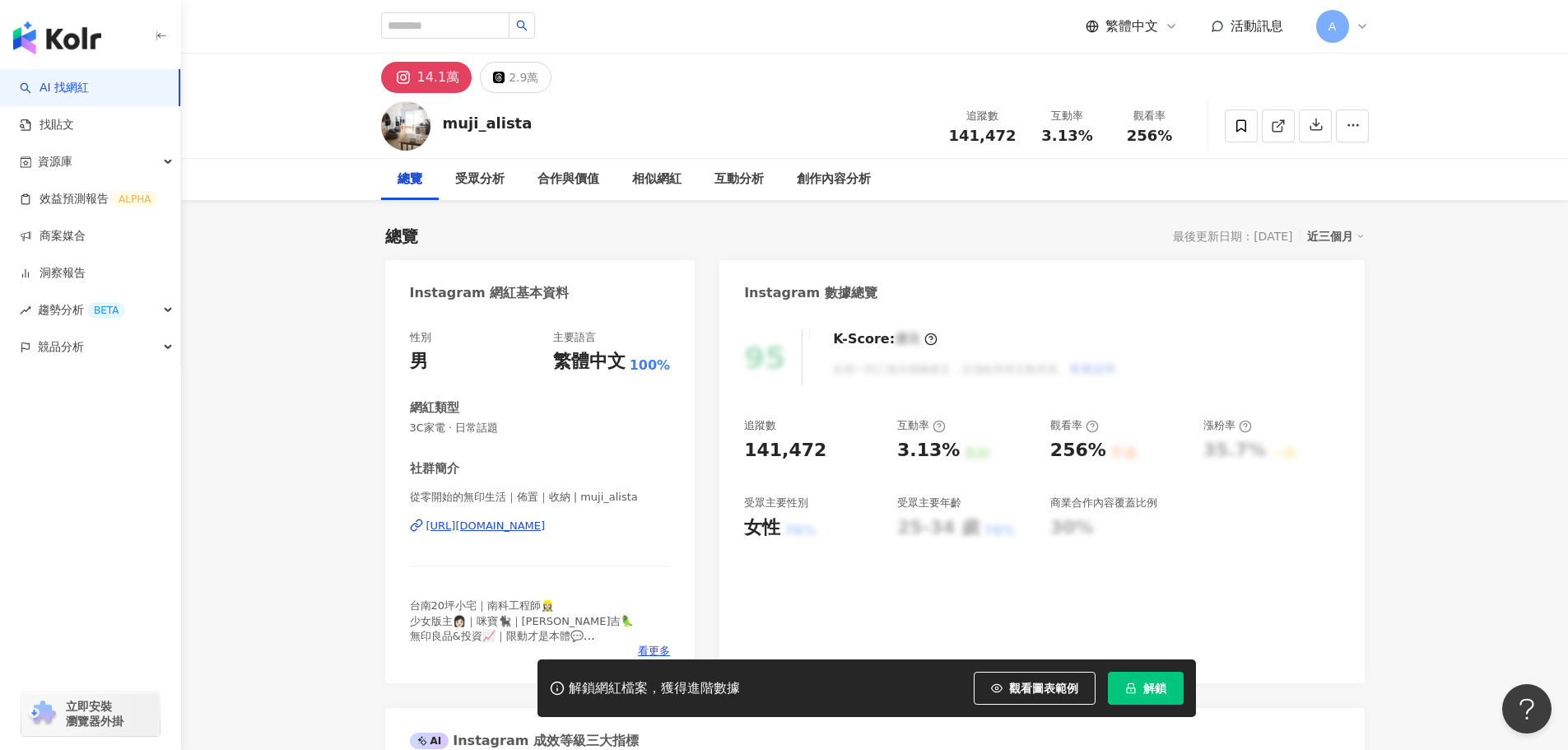
click at [957, 137] on span "141,472" at bounding box center [982, 135] width 67 height 17
drag, startPoint x: 449, startPoint y: 123, endPoint x: 555, endPoint y: 124, distance: 106.0
click at [555, 124] on div "muji_alista 追蹤數 141,472 互動率 3.13% 觀看率 256%" at bounding box center [875, 126] width 1054 height 65
copy div "muji_alista"
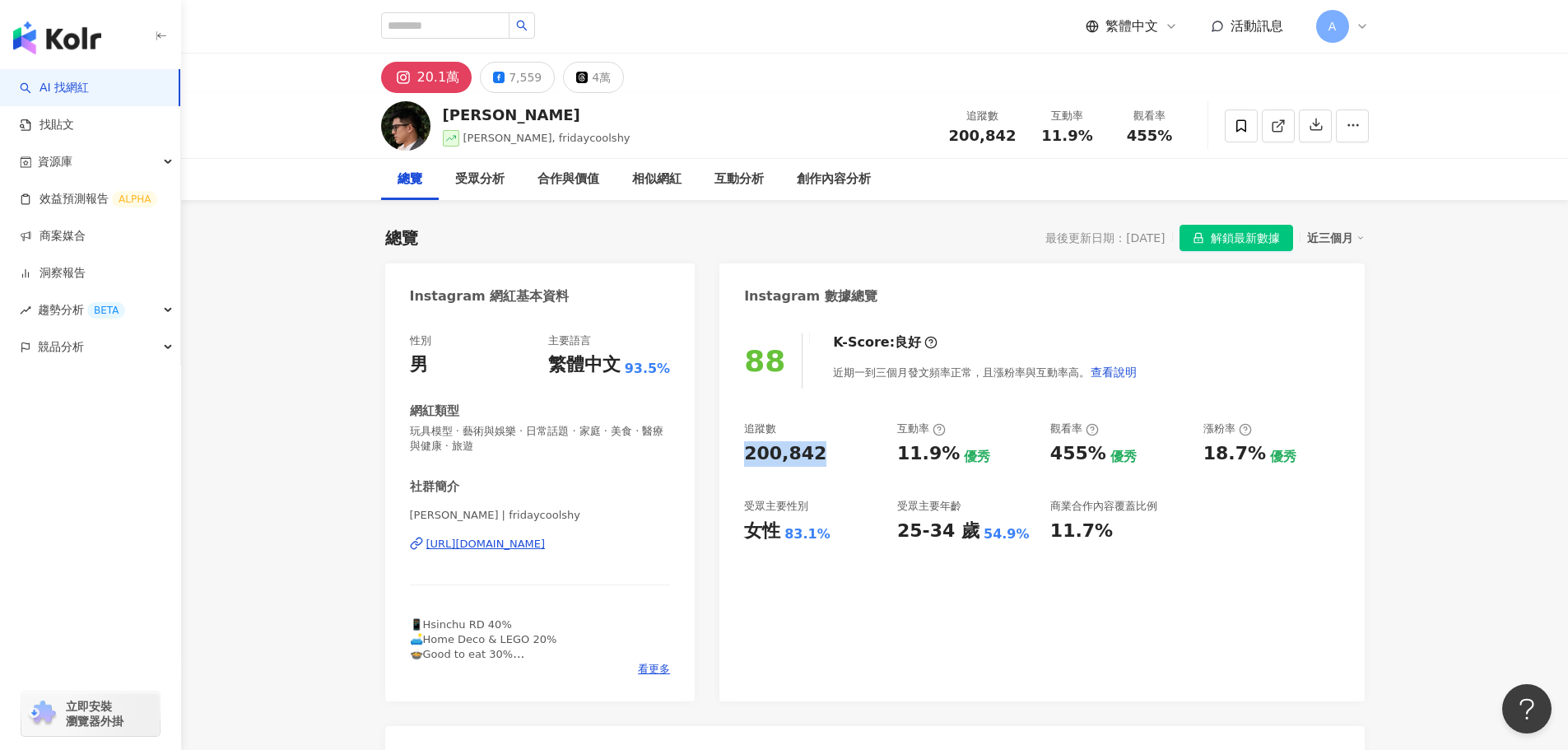
drag, startPoint x: 797, startPoint y: 461, endPoint x: 815, endPoint y: 459, distance: 18.1
click at [815, 459] on div "200,842" at bounding box center [812, 454] width 137 height 26
